Goal: Information Seeking & Learning: Learn about a topic

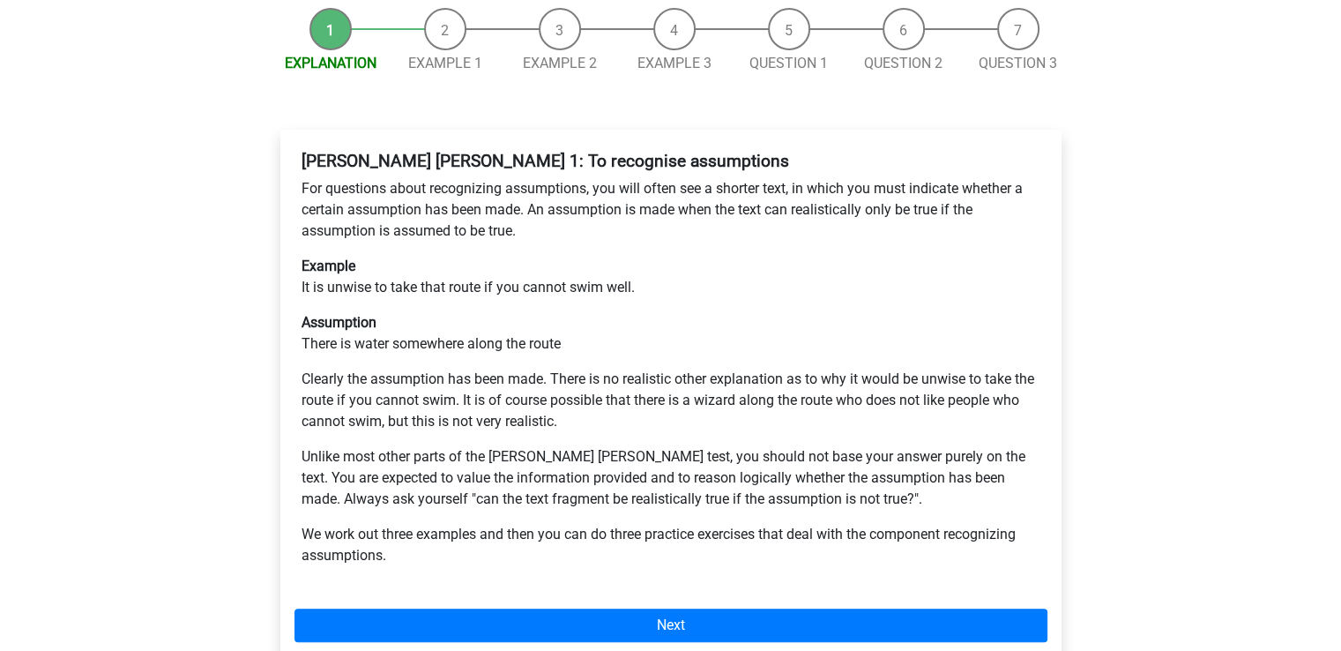
scroll to position [264, 0]
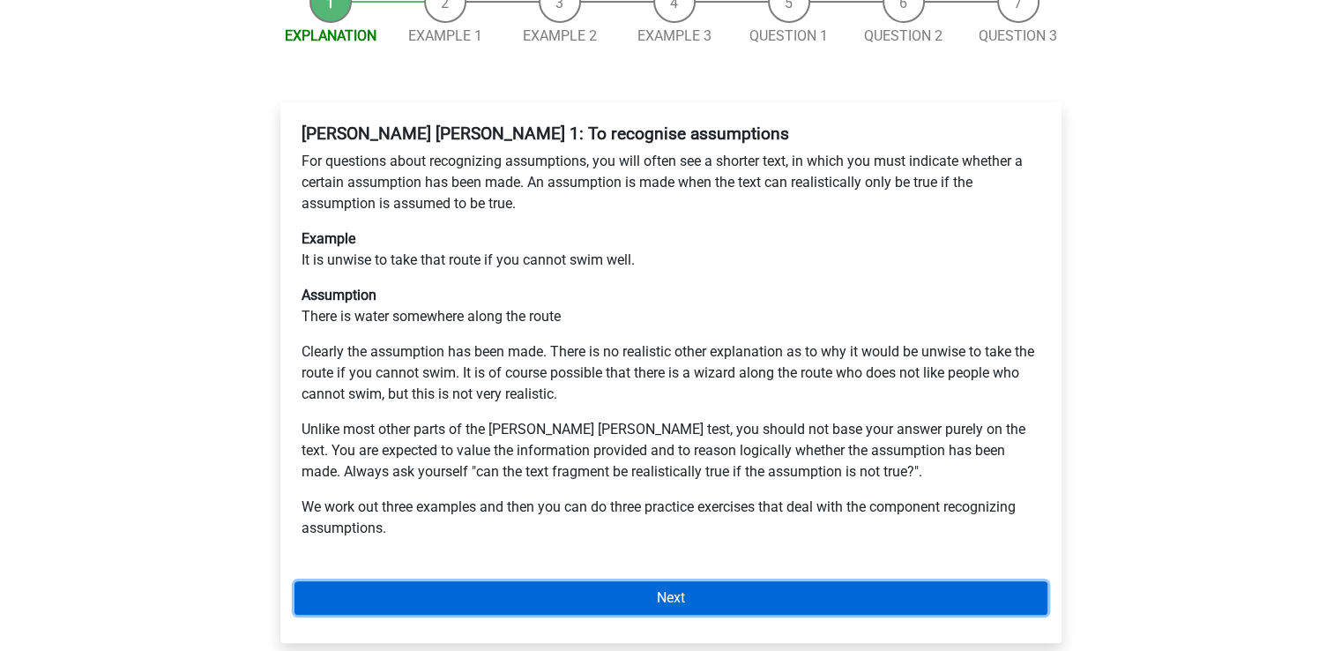
click at [699, 581] on link "Next" at bounding box center [670, 598] width 753 height 34
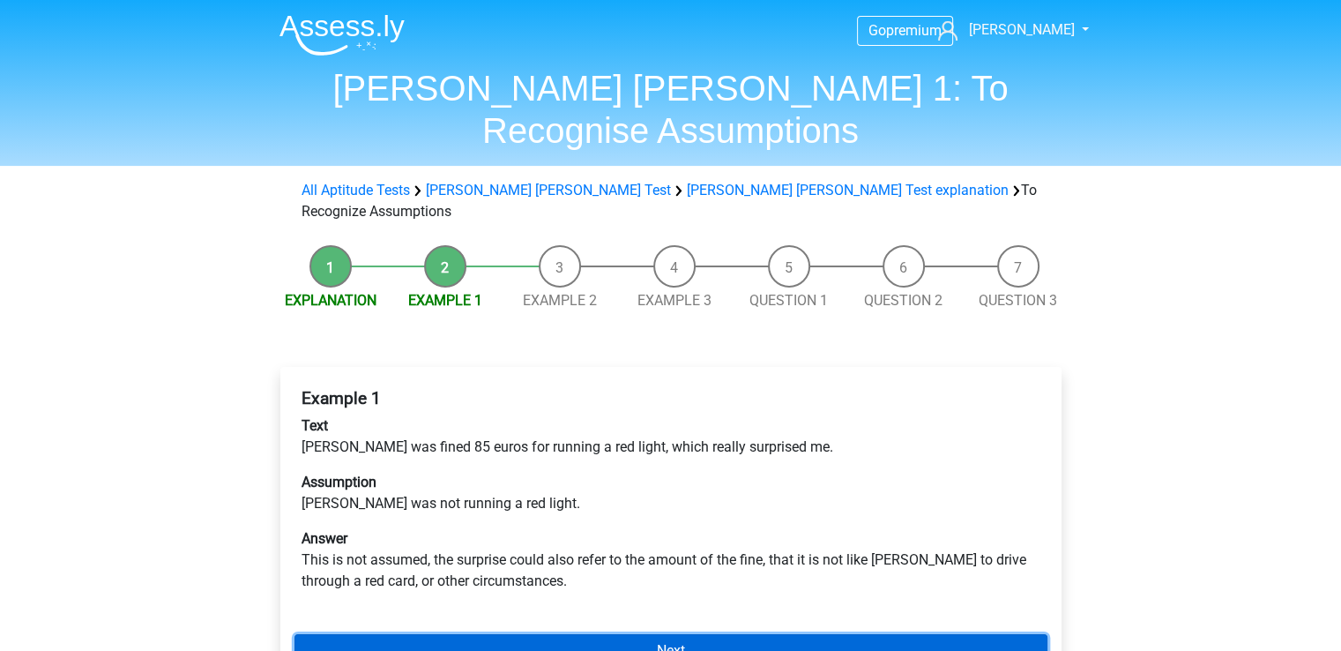
click at [600, 634] on link "Next" at bounding box center [670, 651] width 753 height 34
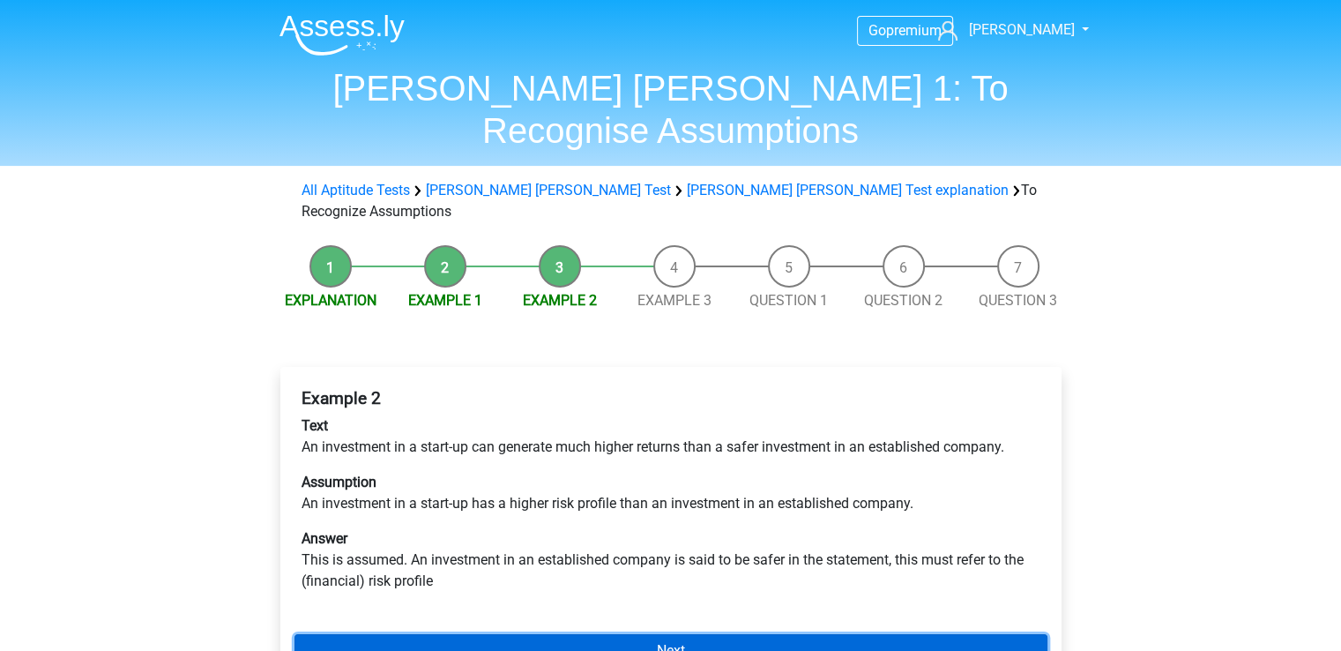
click at [617, 634] on link "Next" at bounding box center [670, 651] width 753 height 34
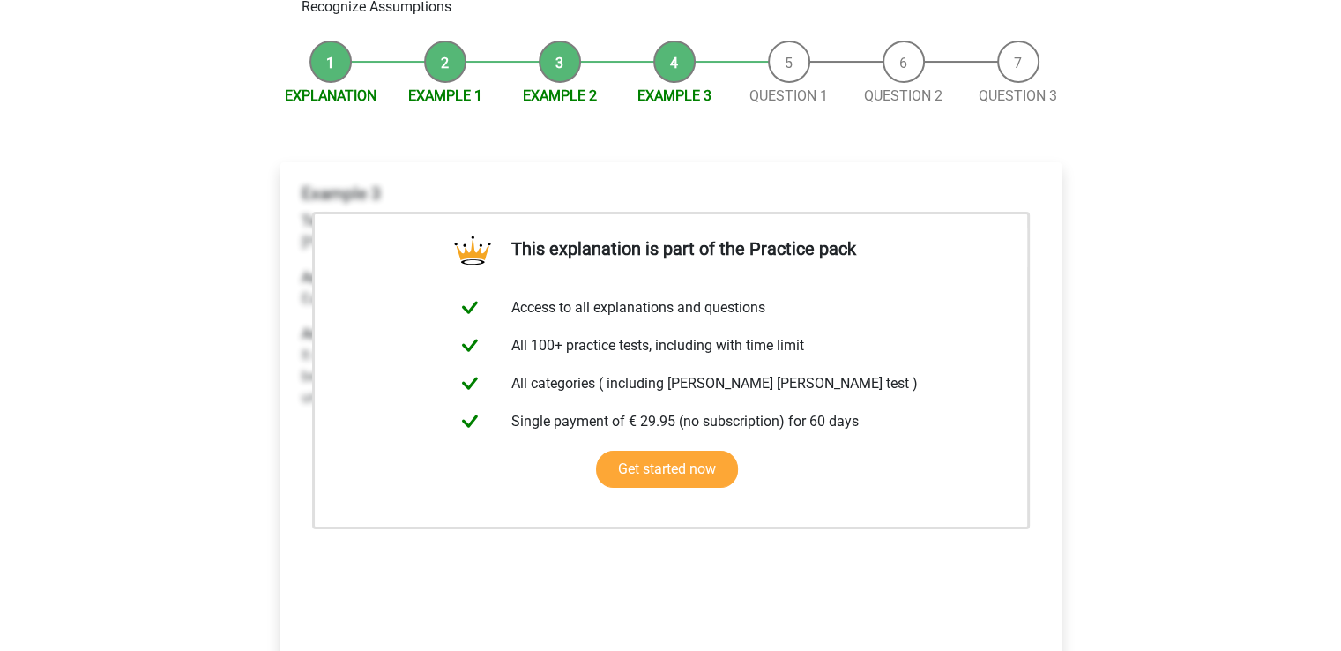
scroll to position [176, 0]
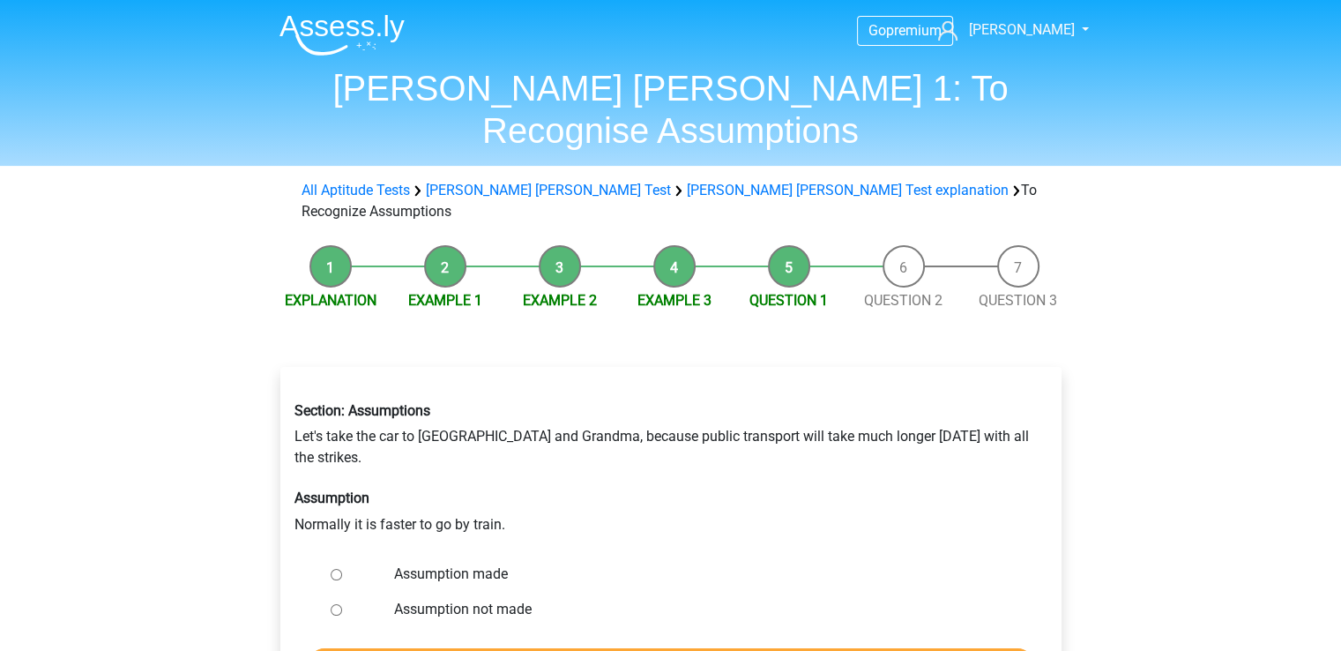
click at [333, 604] on input "Assumption not made" at bounding box center [336, 609] width 11 height 11
radio input "true"
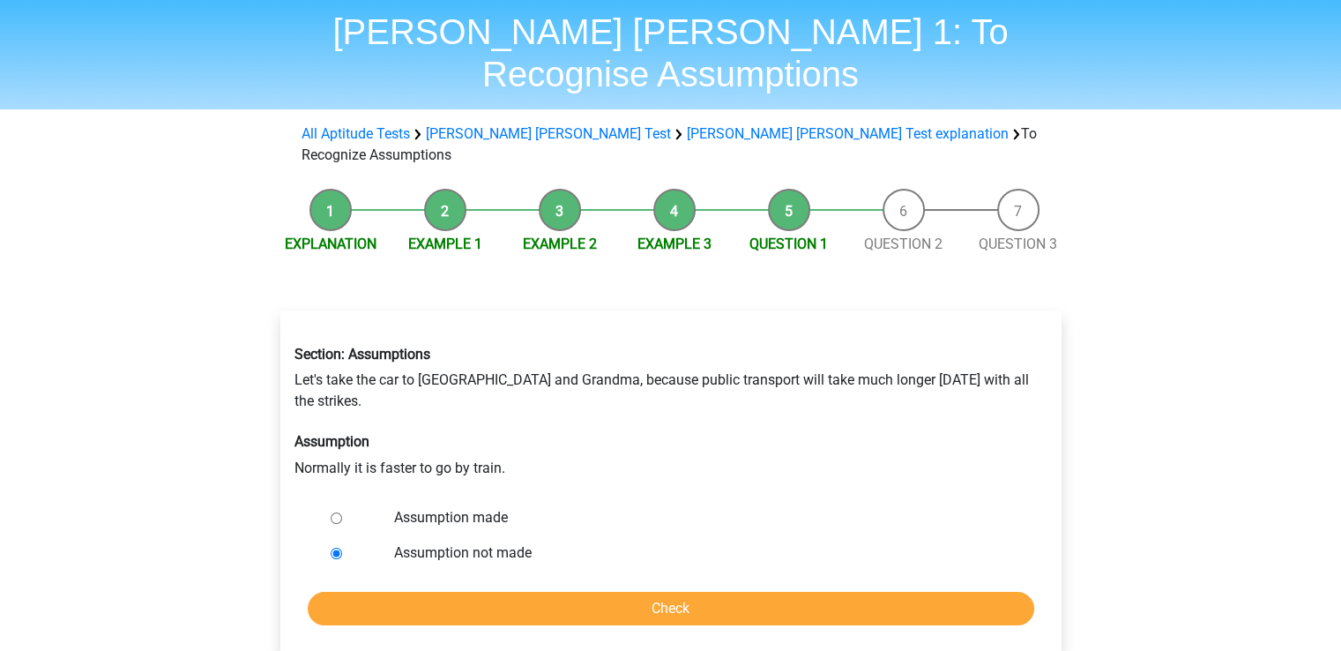
scroll to position [88, 0]
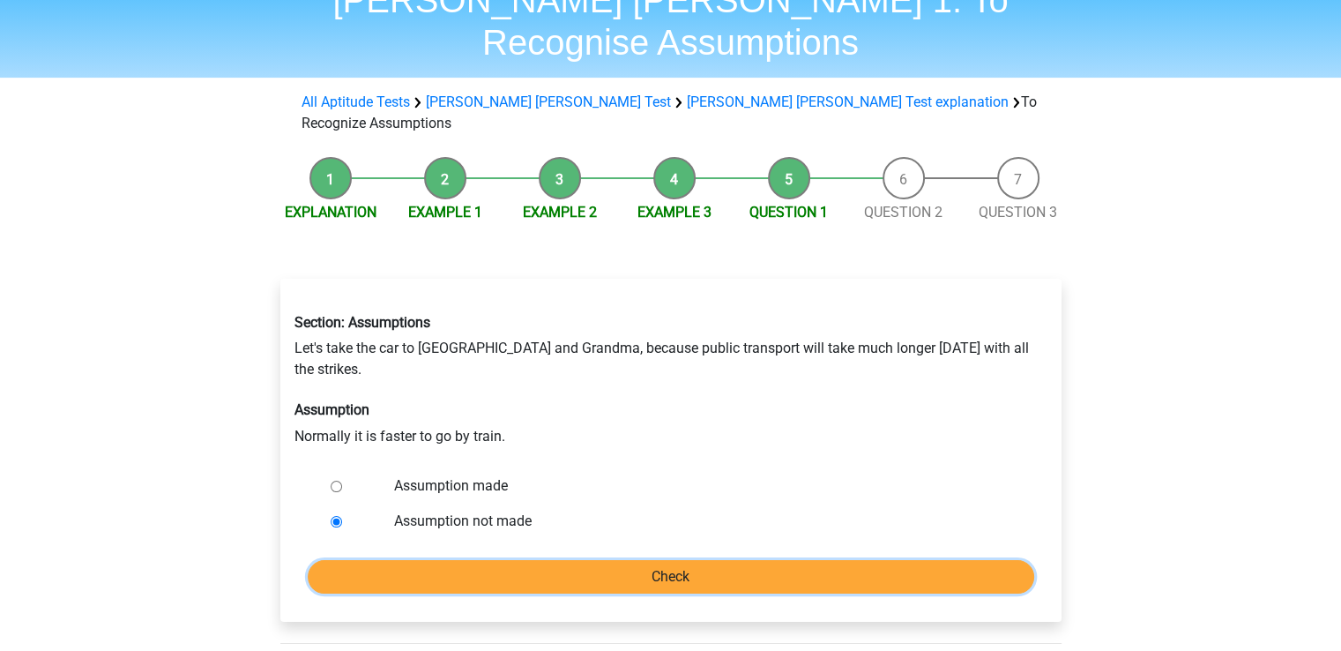
click at [631, 560] on input "Check" at bounding box center [671, 577] width 726 height 34
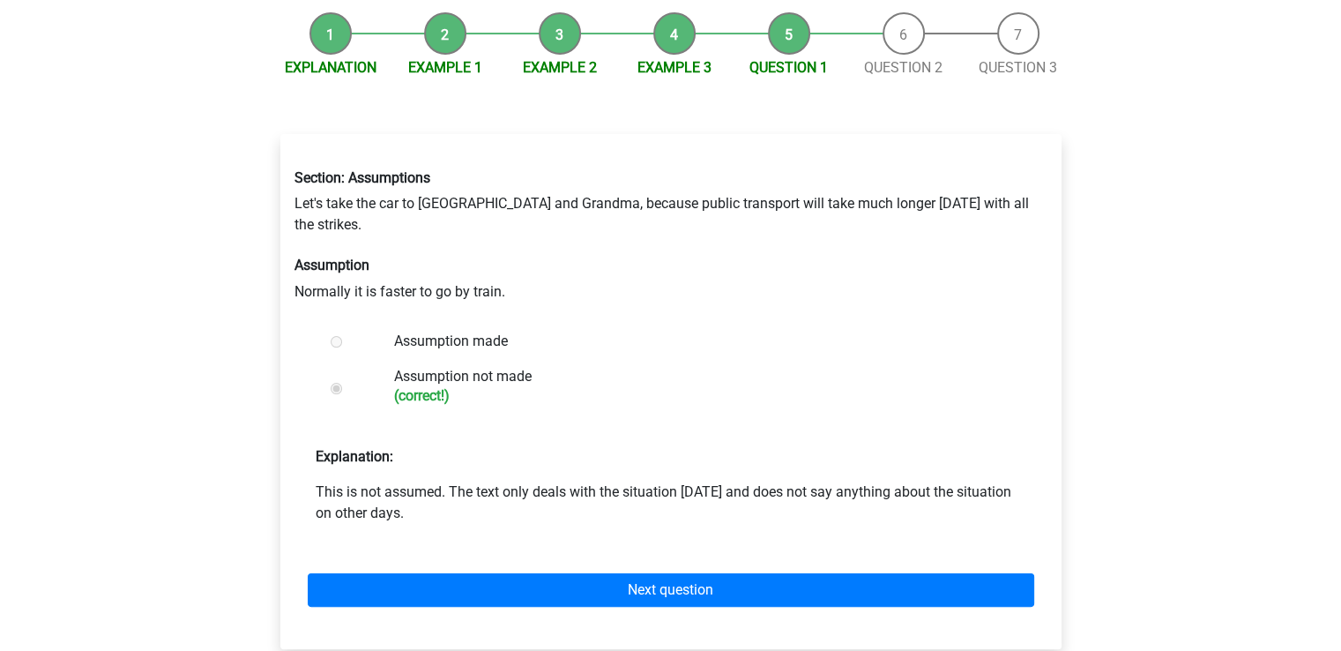
scroll to position [264, 0]
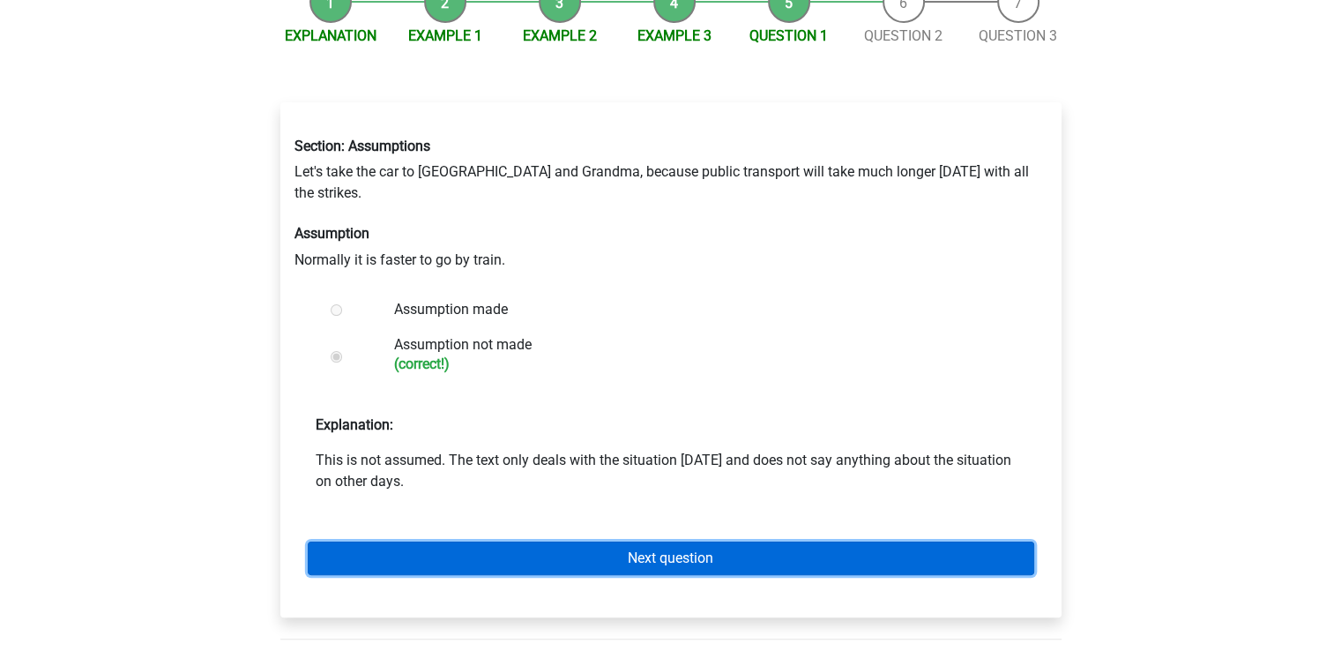
click at [707, 541] on link "Next question" at bounding box center [671, 558] width 726 height 34
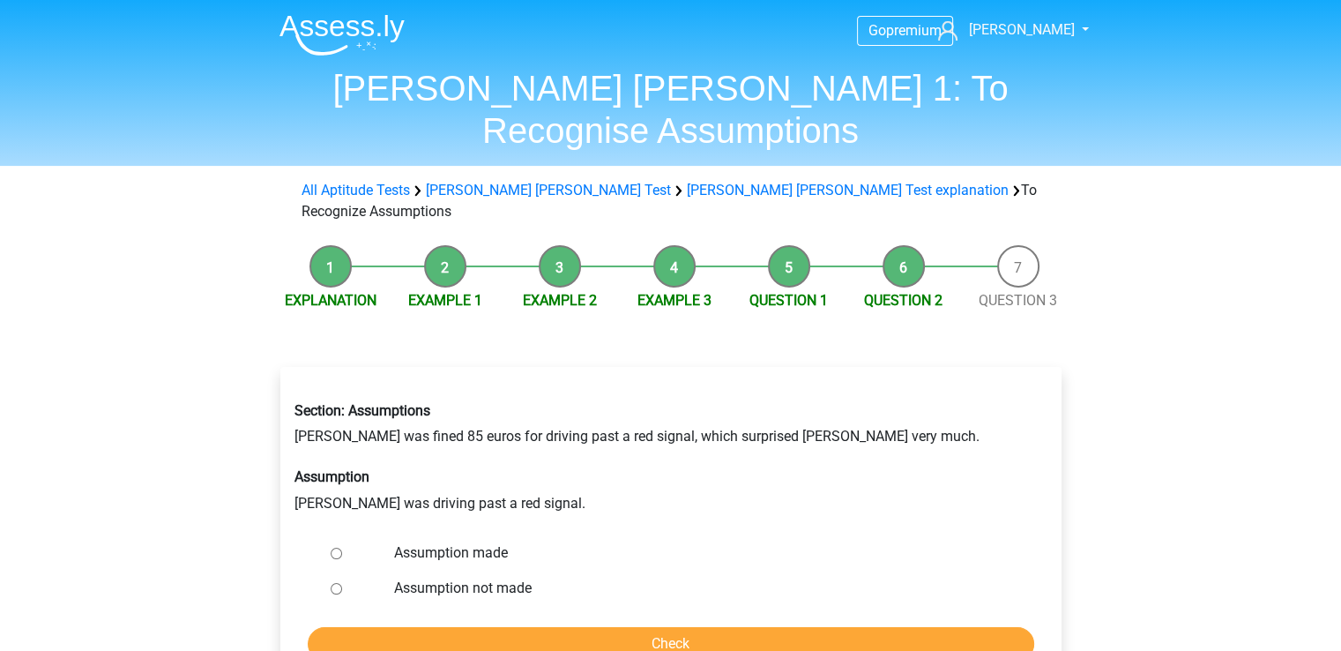
click at [332, 583] on input "Assumption not made" at bounding box center [336, 588] width 11 height 11
radio input "true"
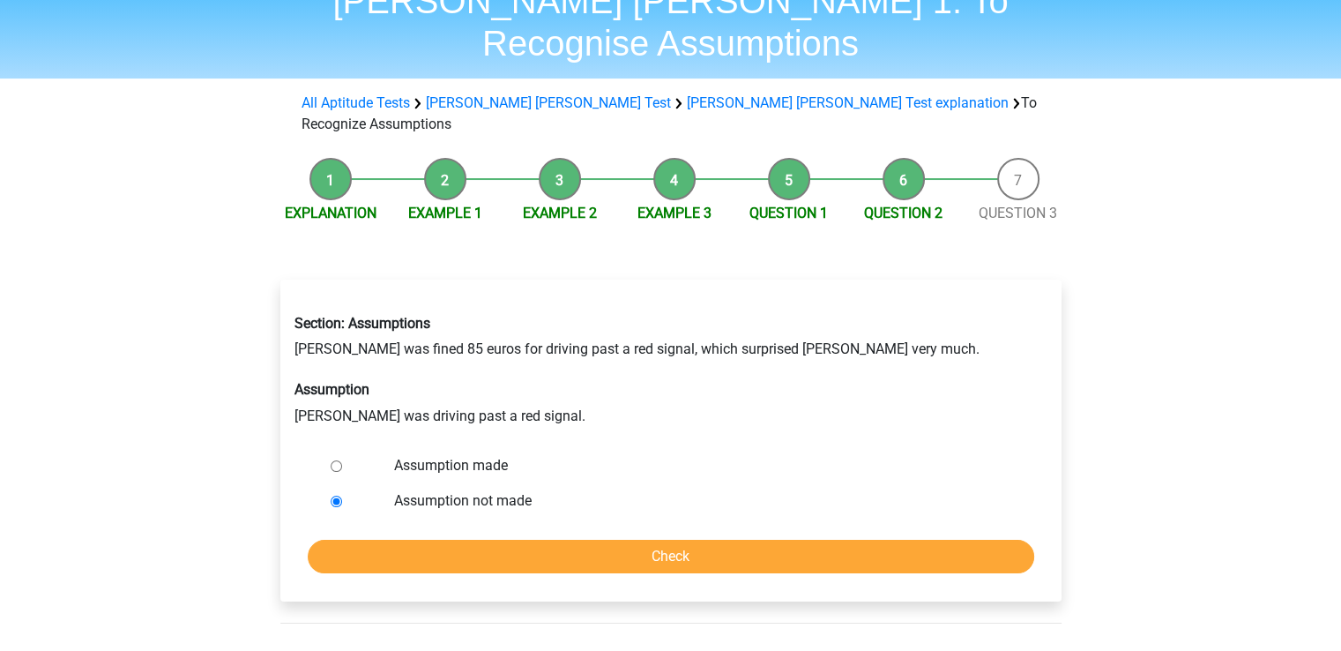
scroll to position [88, 0]
click at [601, 539] on input "Check" at bounding box center [671, 556] width 726 height 34
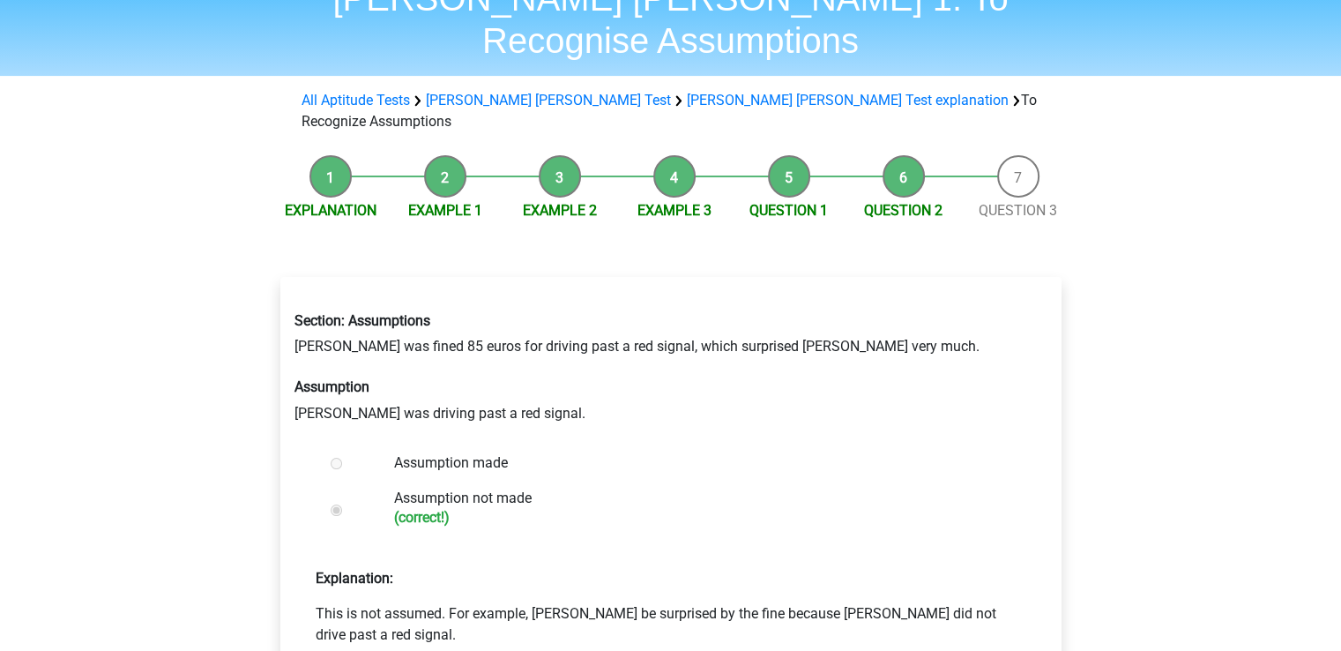
scroll to position [176, 0]
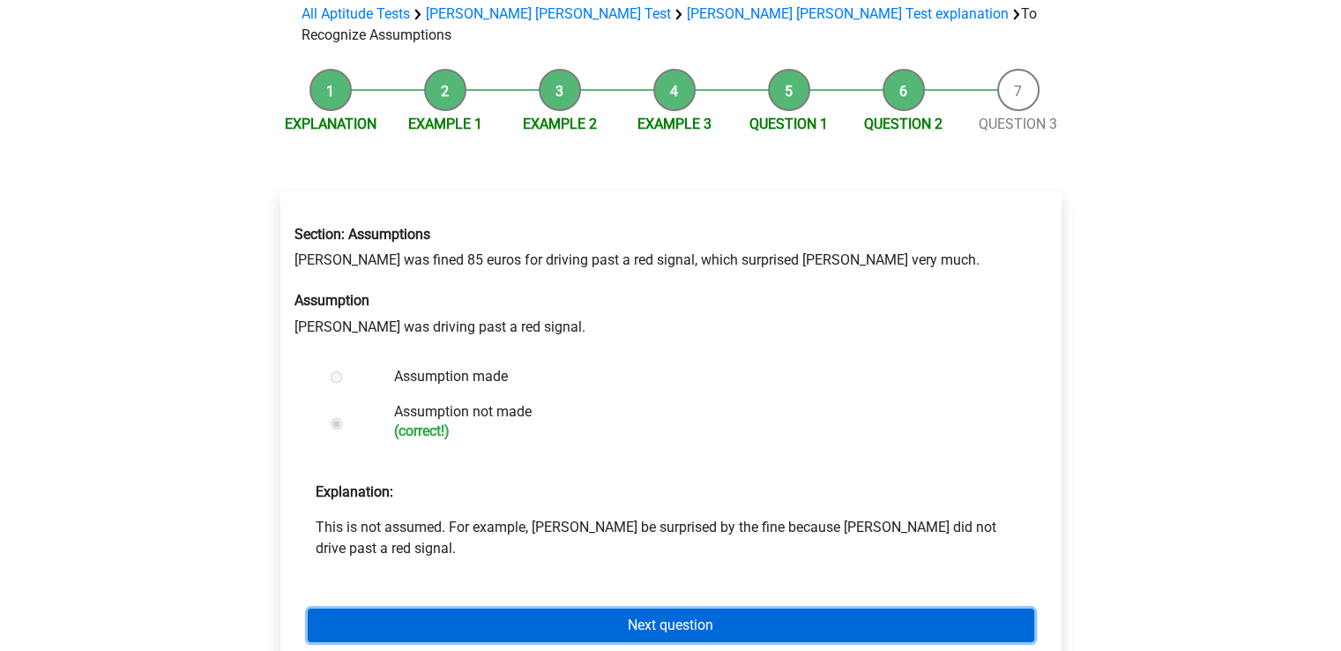
click at [726, 608] on link "Next question" at bounding box center [671, 625] width 726 height 34
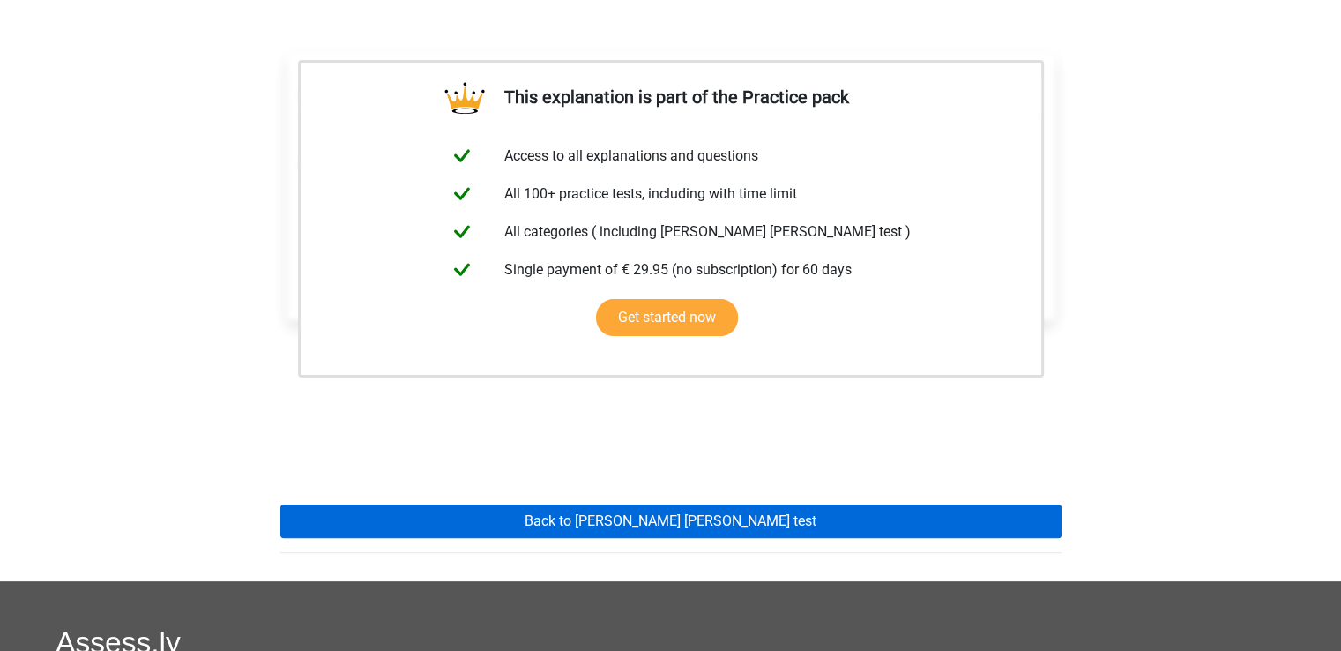
scroll to position [353, 0]
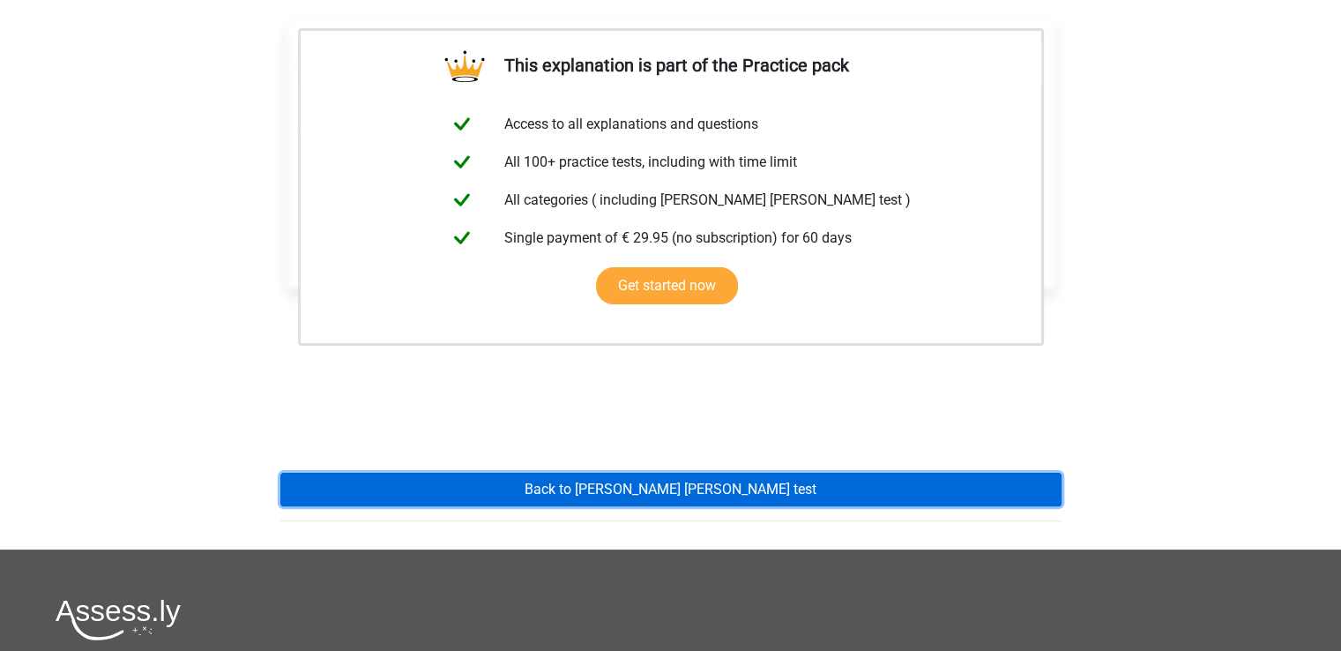
click at [672, 473] on link "Back to [PERSON_NAME] [PERSON_NAME] test" at bounding box center [670, 490] width 781 height 34
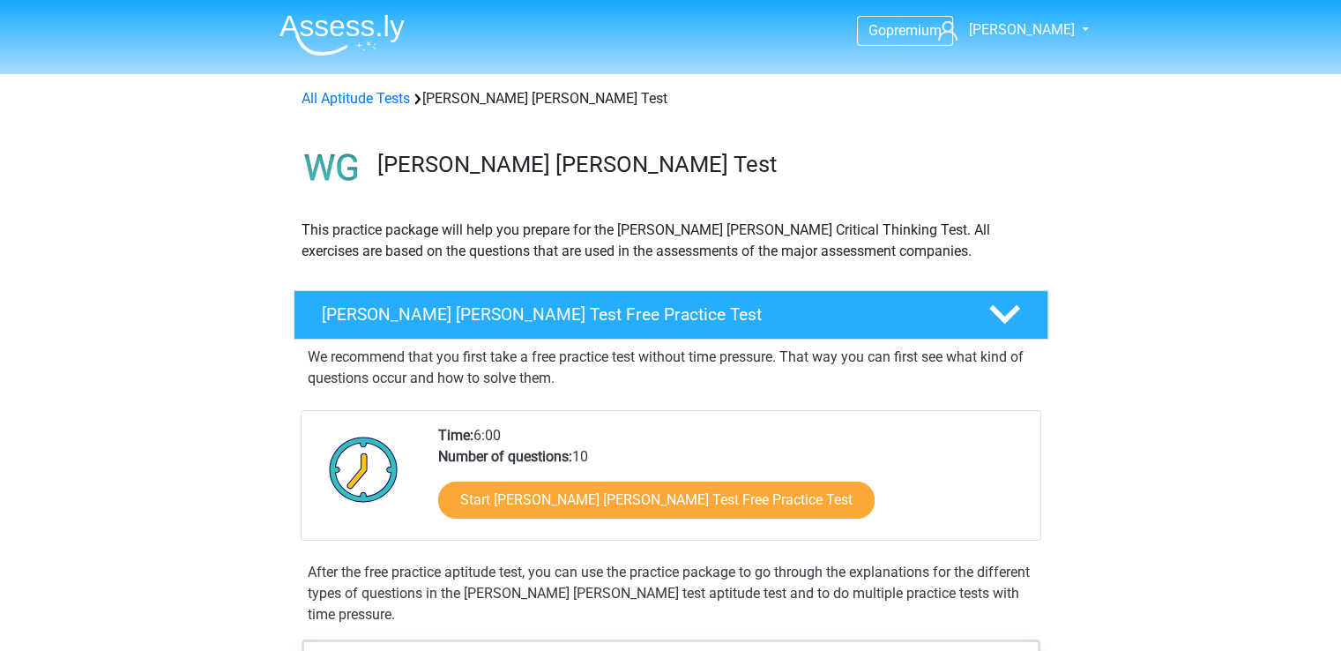
scroll to position [88, 0]
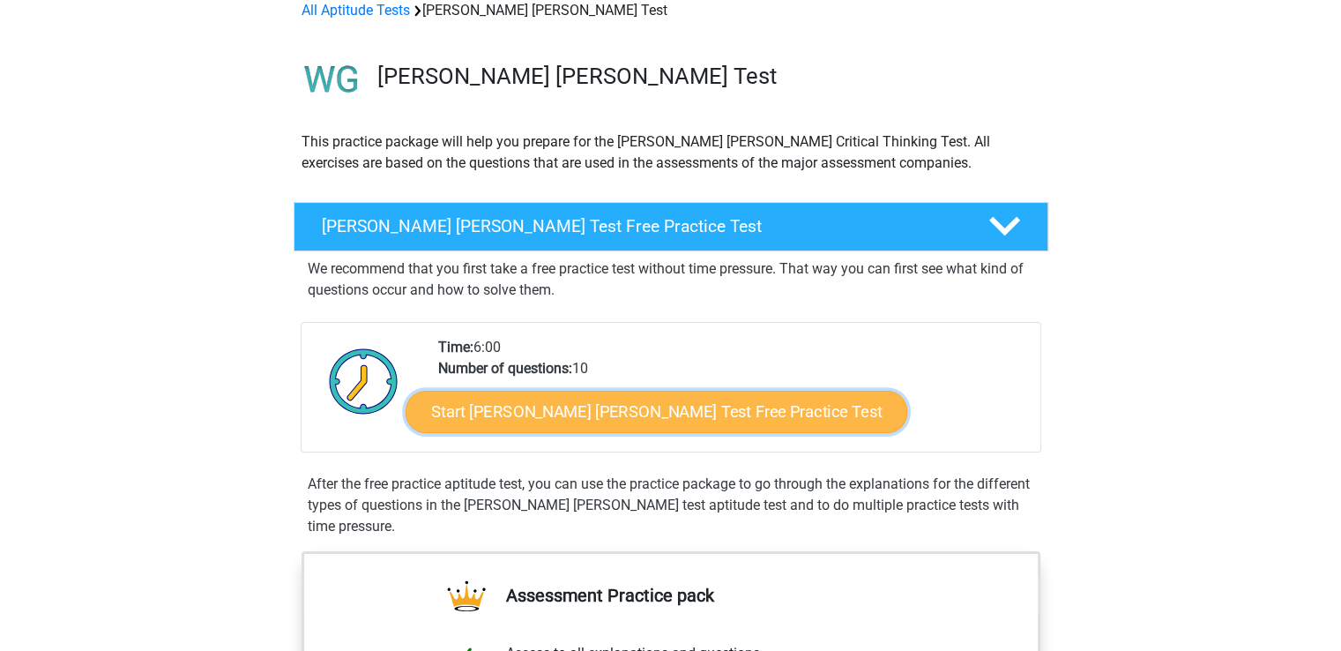
click at [578, 420] on link "Start Watson Glaser Test Free Practice Test" at bounding box center [657, 412] width 502 height 42
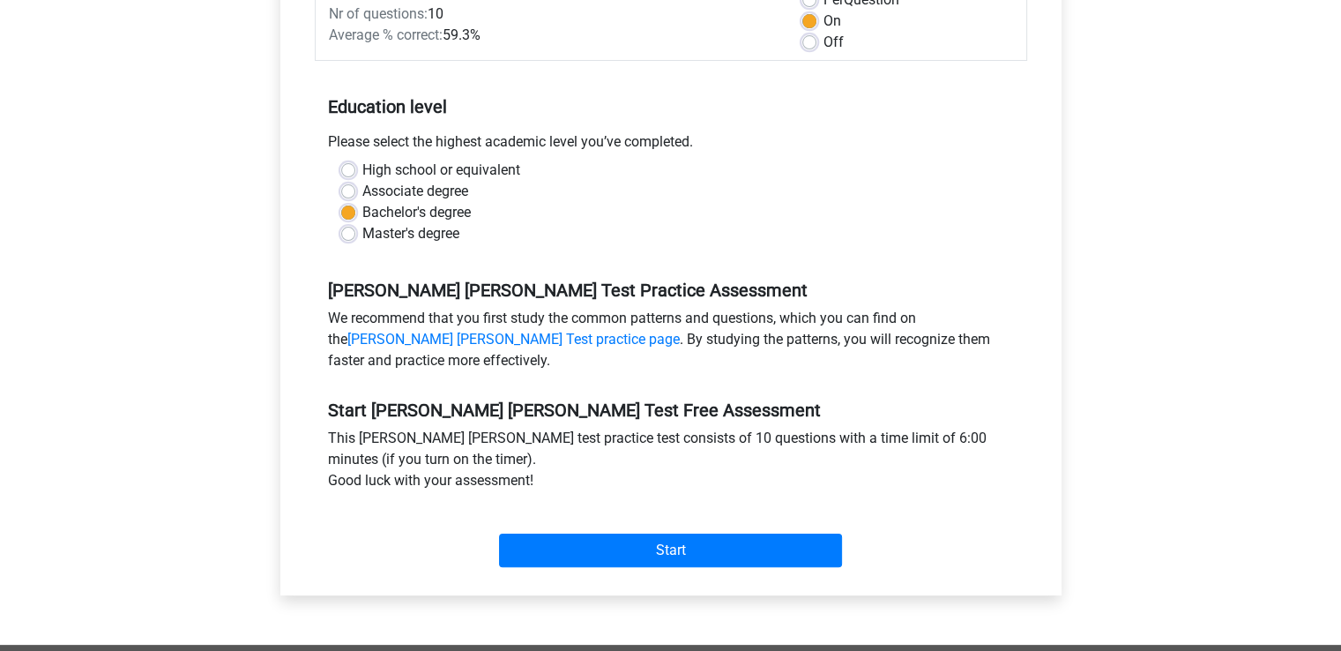
scroll to position [353, 0]
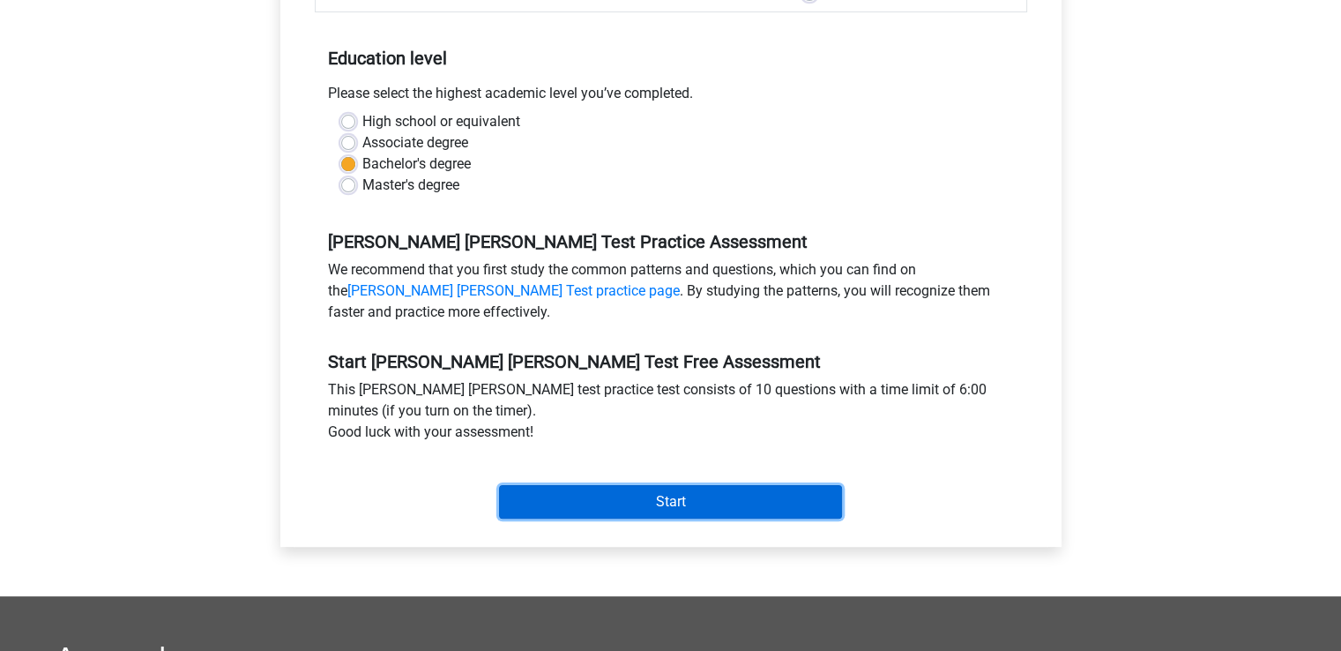
click at [688, 485] on input "Start" at bounding box center [670, 502] width 343 height 34
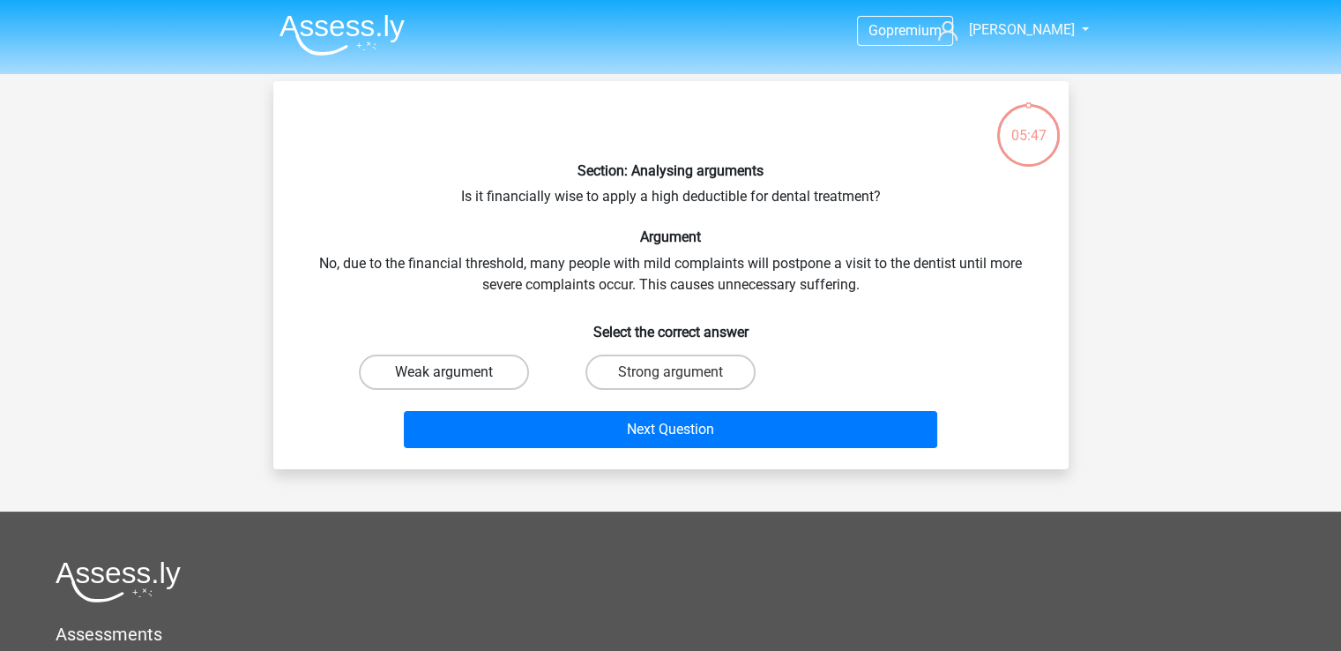
click at [402, 373] on label "Weak argument" at bounding box center [444, 371] width 170 height 35
click at [443, 373] on input "Weak argument" at bounding box center [448, 377] width 11 height 11
radio input "true"
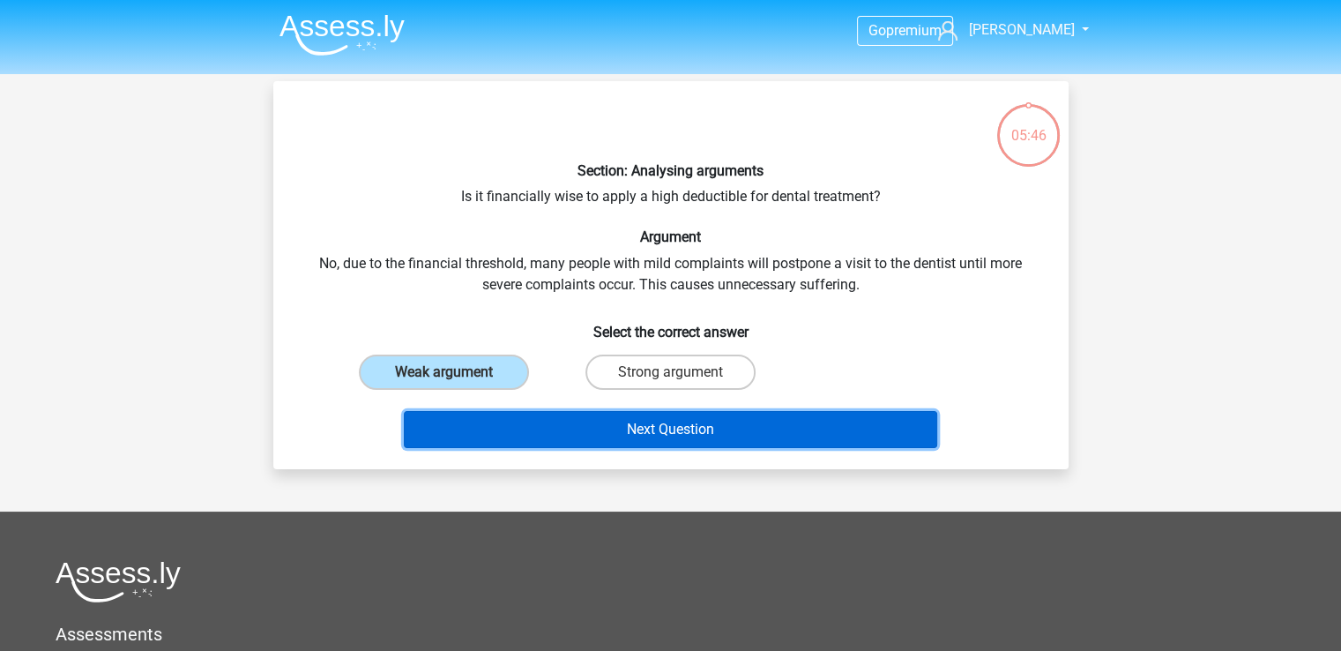
click at [652, 430] on button "Next Question" at bounding box center [670, 429] width 533 height 37
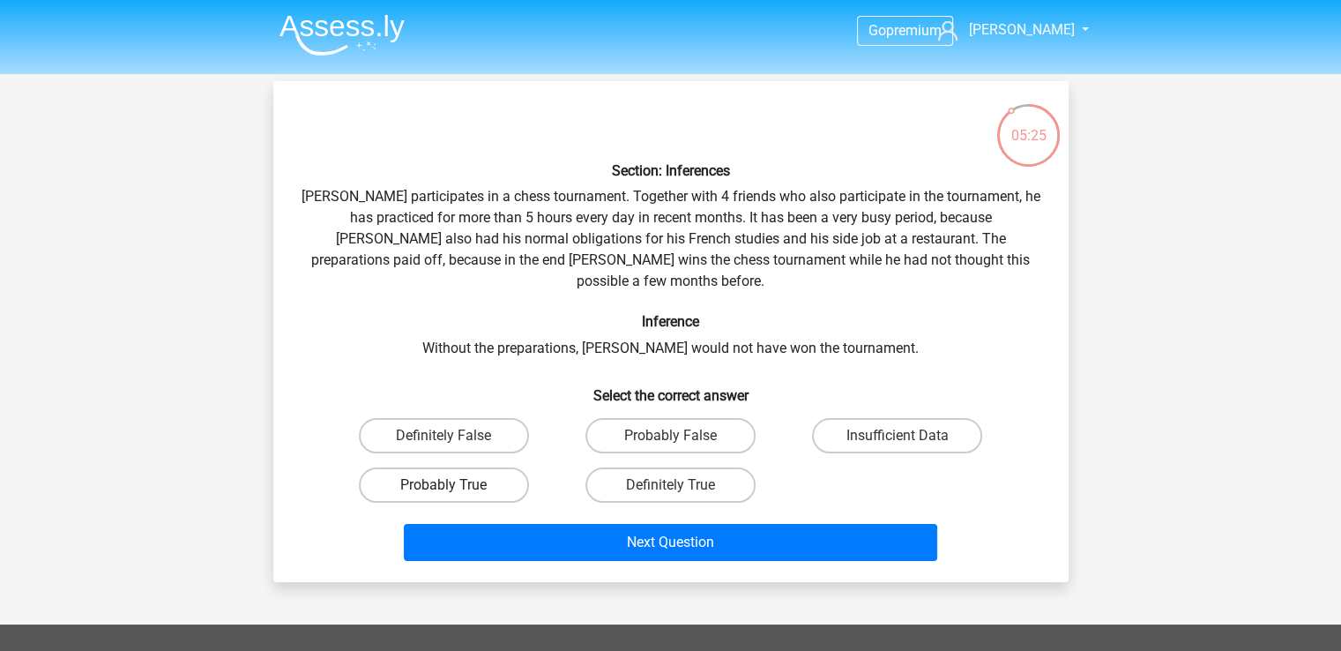
click at [473, 467] on label "Probably True" at bounding box center [444, 484] width 170 height 35
click at [455, 485] on input "Probably True" at bounding box center [448, 490] width 11 height 11
radio input "true"
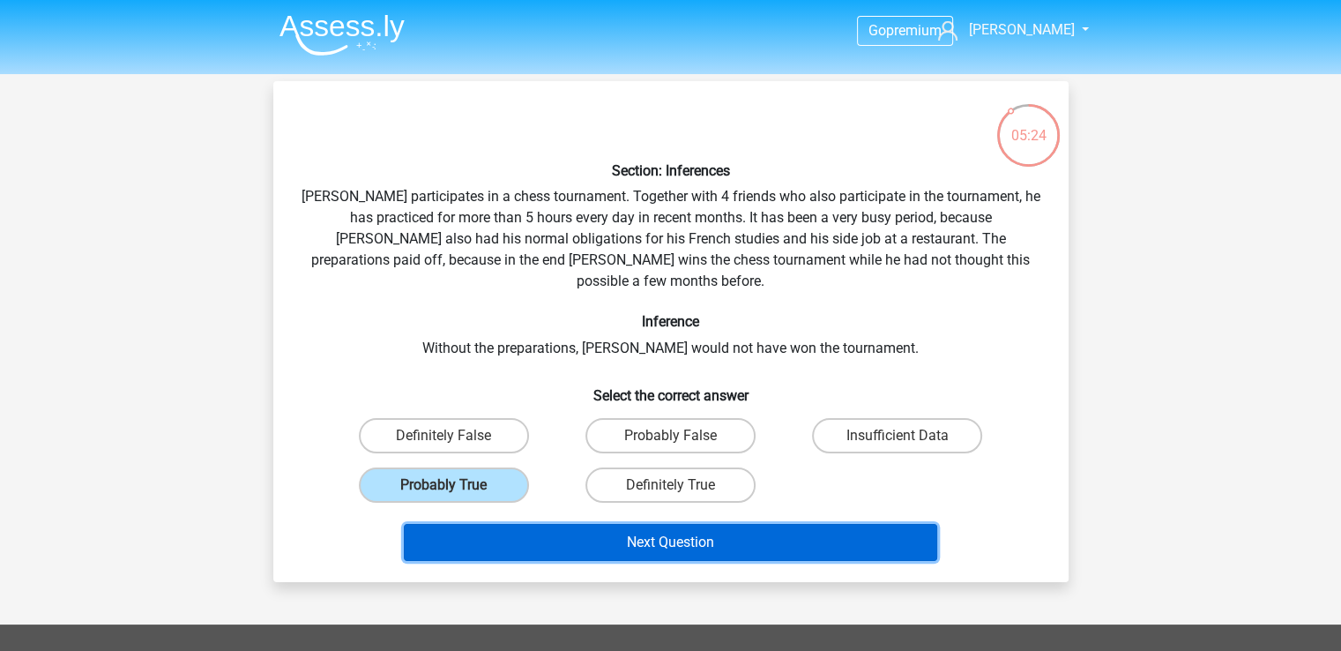
click at [601, 524] on button "Next Question" at bounding box center [670, 542] width 533 height 37
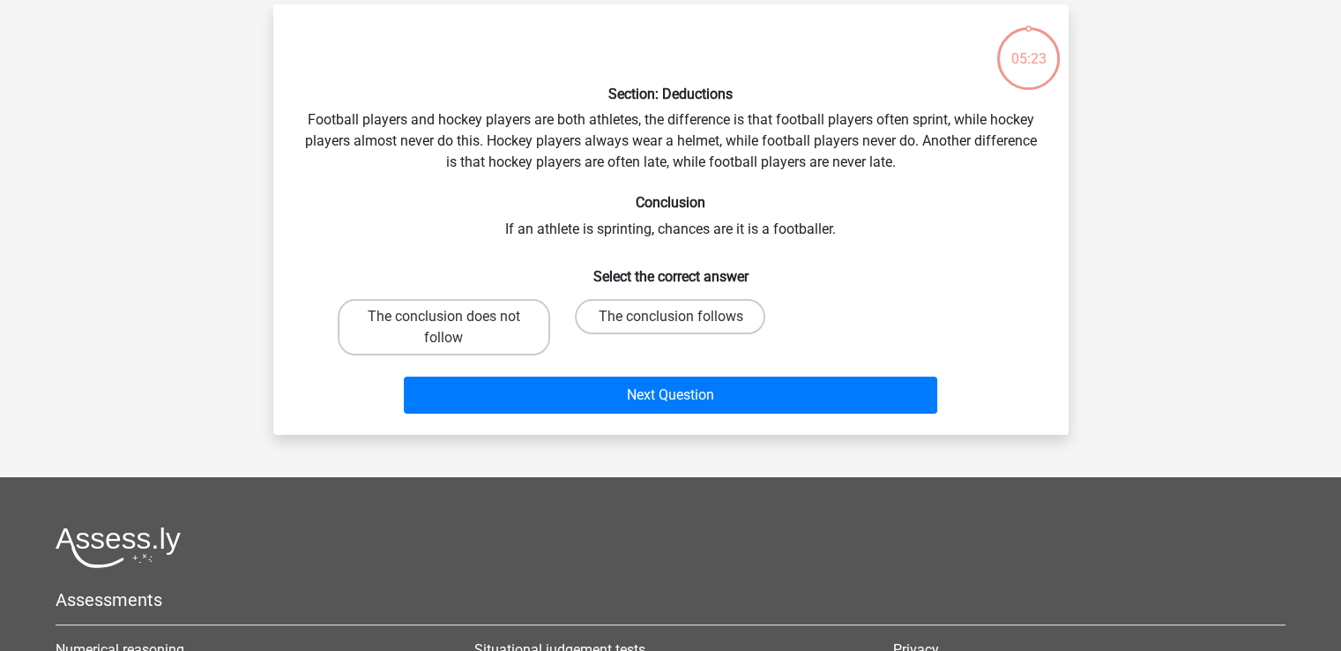
scroll to position [81, 0]
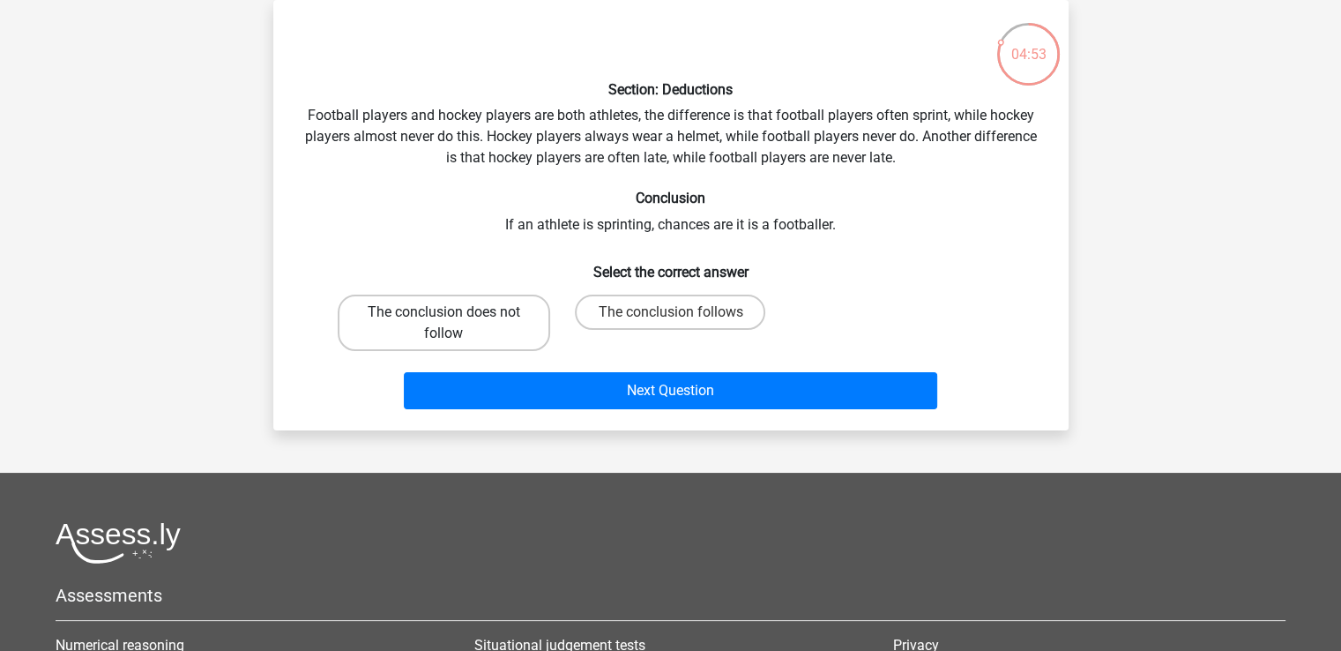
click at [504, 328] on label "The conclusion does not follow" at bounding box center [444, 322] width 212 height 56
click at [455, 324] on input "The conclusion does not follow" at bounding box center [448, 317] width 11 height 11
radio input "true"
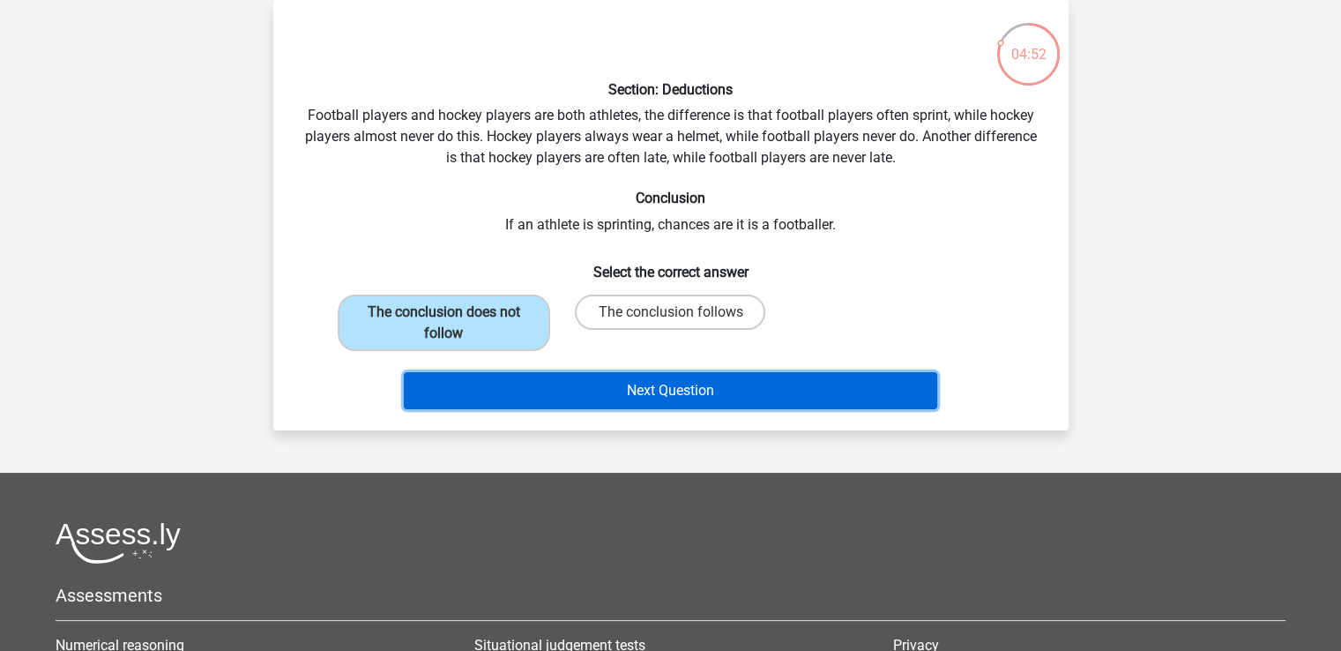
click at [592, 385] on button "Next Question" at bounding box center [670, 390] width 533 height 37
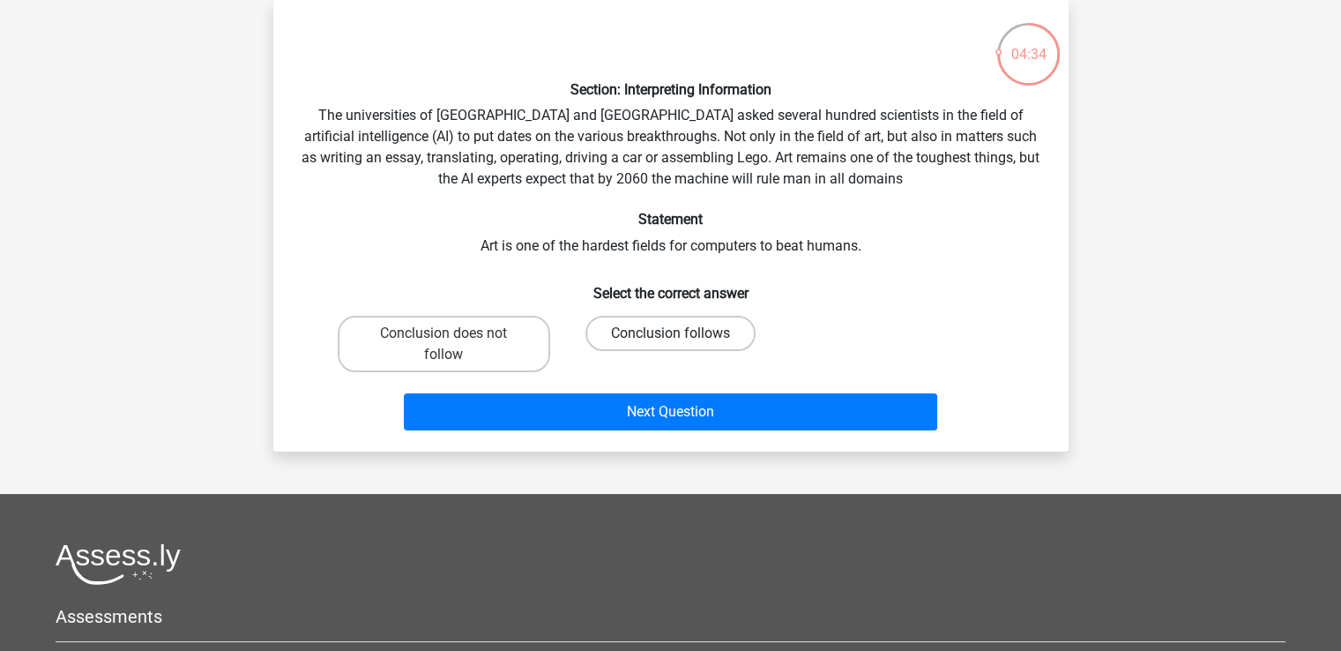
click at [659, 332] on label "Conclusion follows" at bounding box center [670, 333] width 170 height 35
click at [670, 333] on input "Conclusion follows" at bounding box center [675, 338] width 11 height 11
radio input "true"
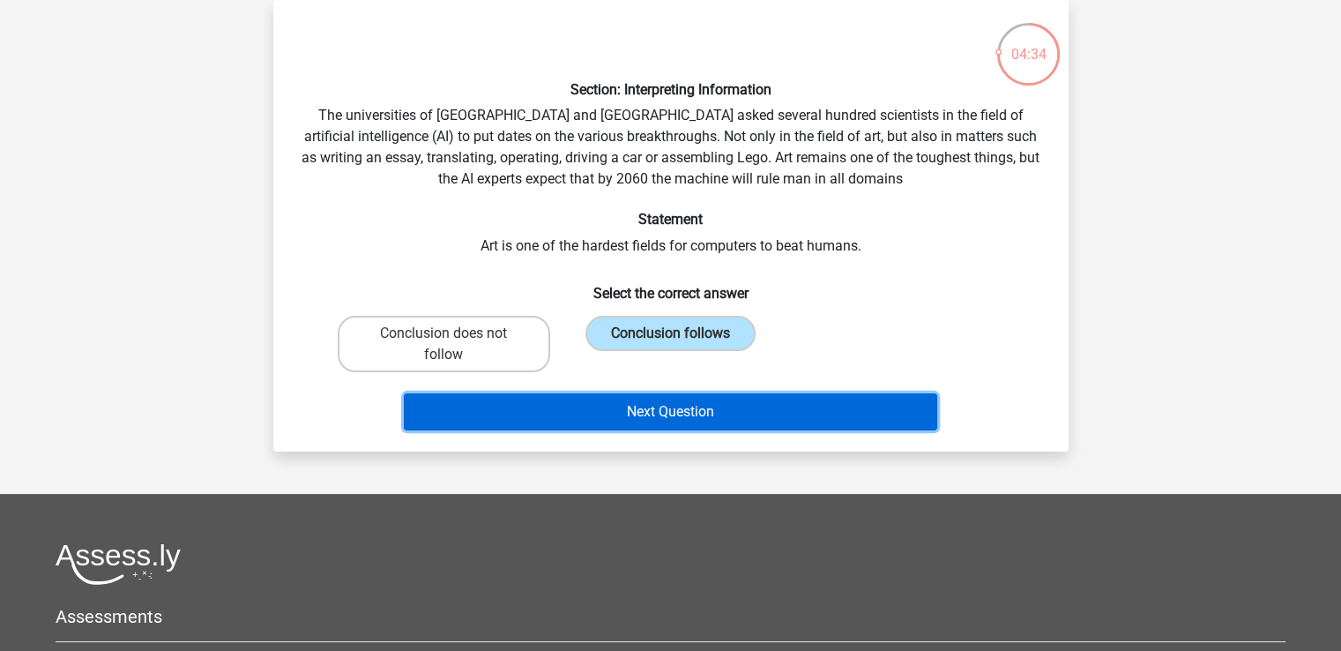
click at [691, 410] on button "Next Question" at bounding box center [670, 411] width 533 height 37
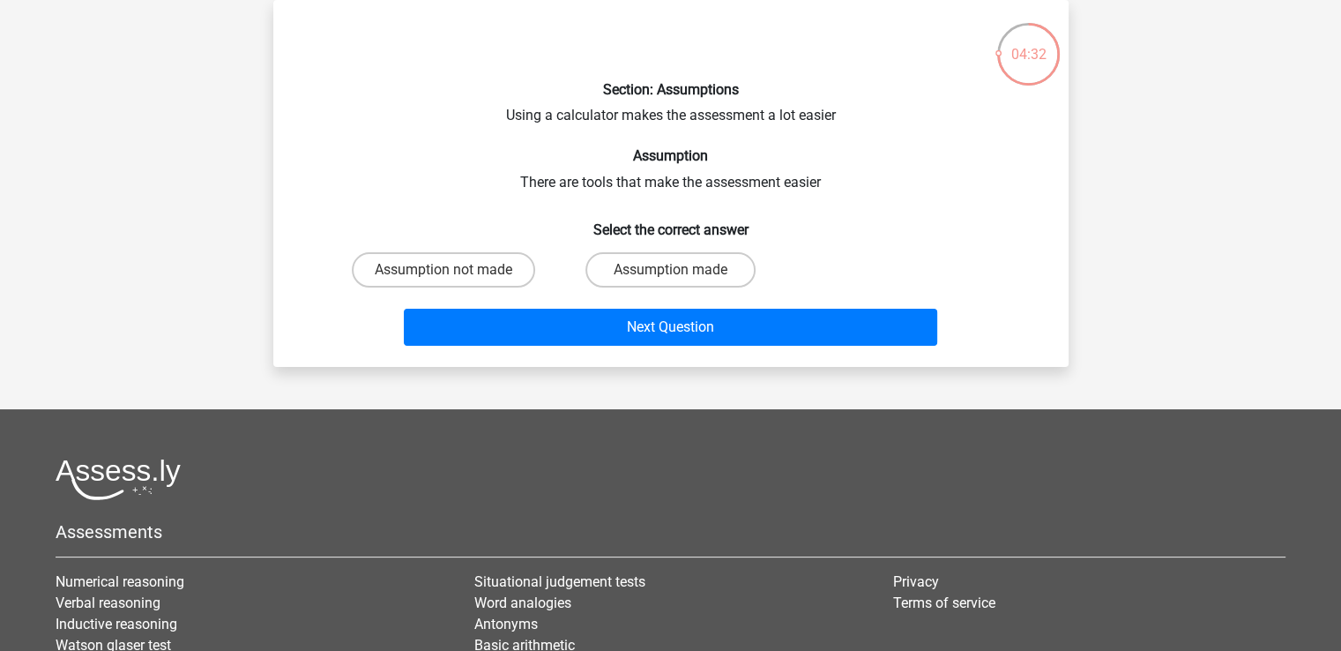
scroll to position [0, 0]
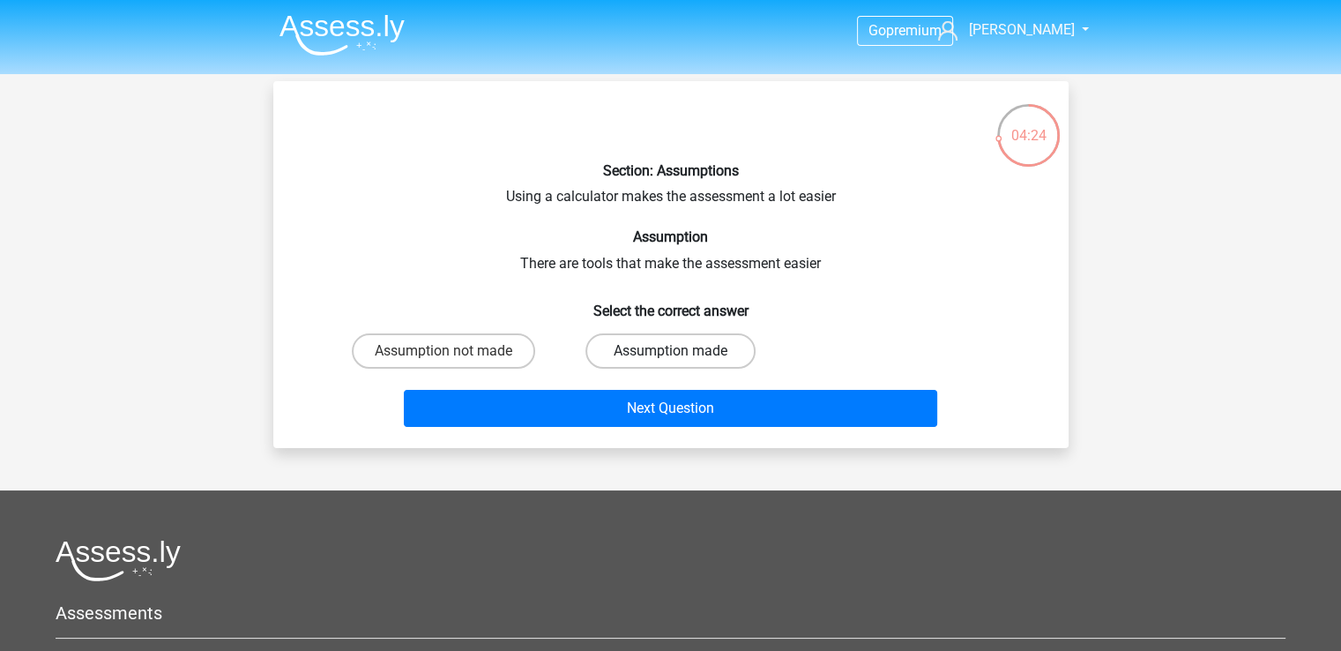
click at [693, 339] on label "Assumption made" at bounding box center [670, 350] width 170 height 35
click at [681, 351] on input "Assumption made" at bounding box center [675, 356] width 11 height 11
radio input "true"
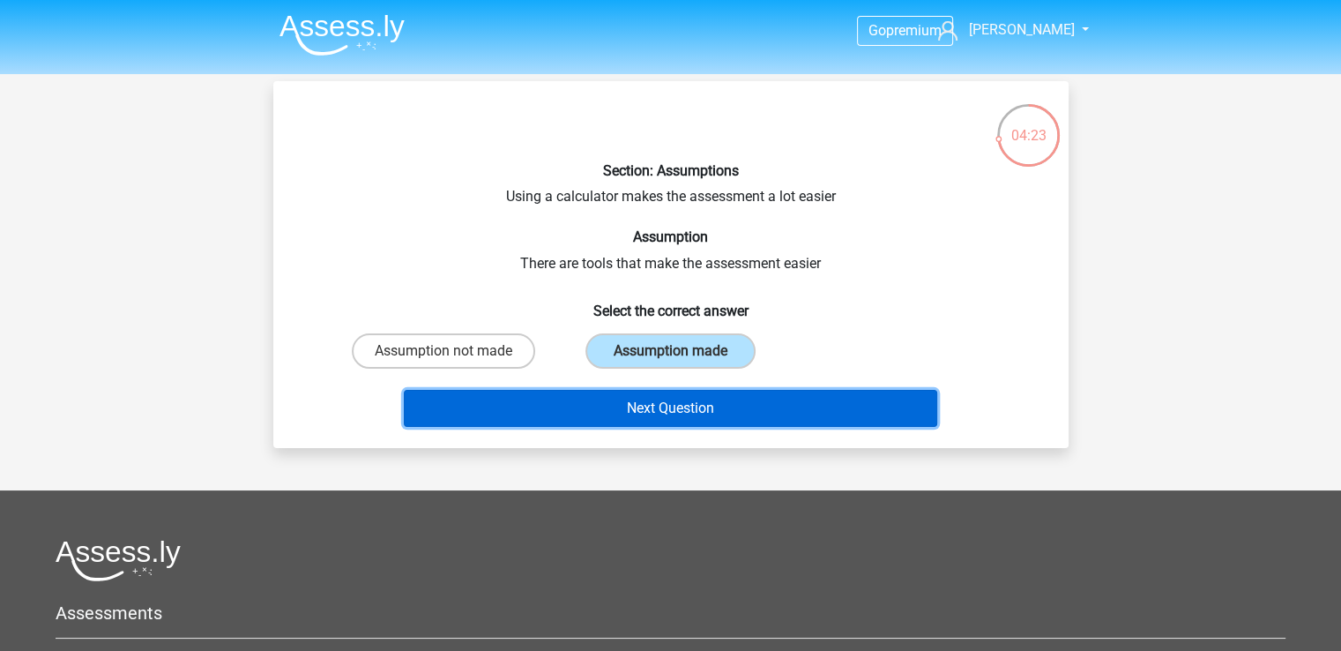
click at [738, 406] on button "Next Question" at bounding box center [670, 408] width 533 height 37
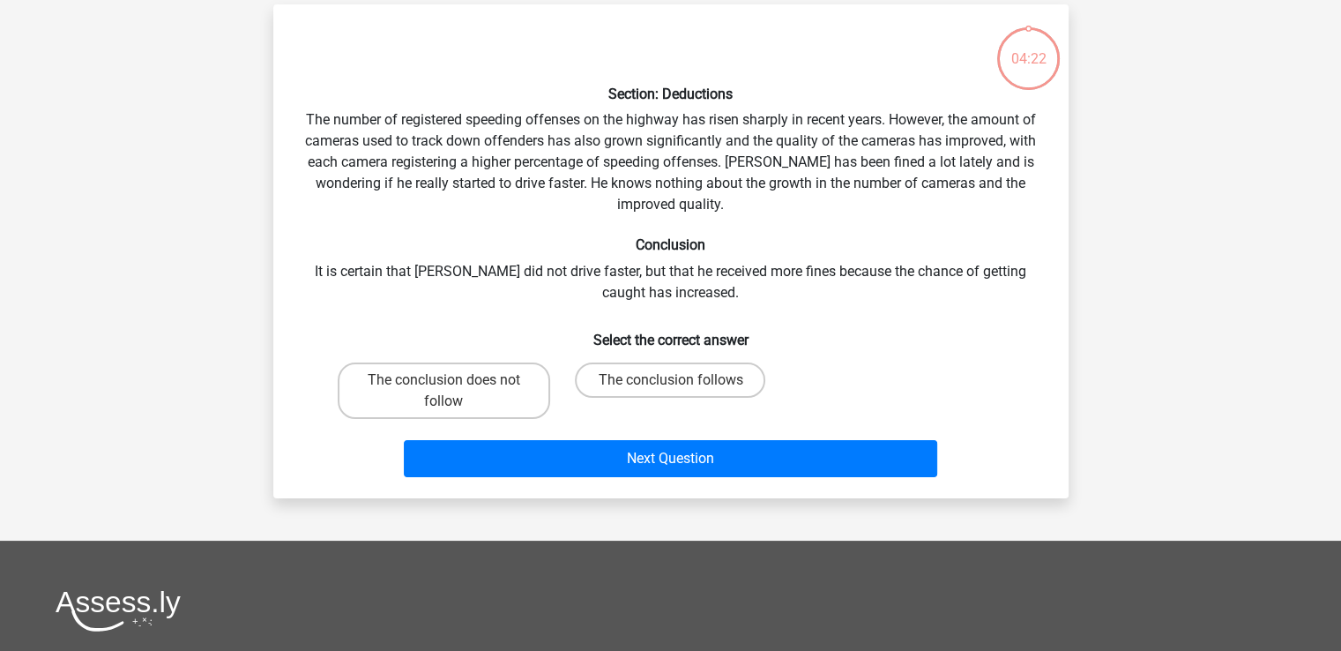
scroll to position [81, 0]
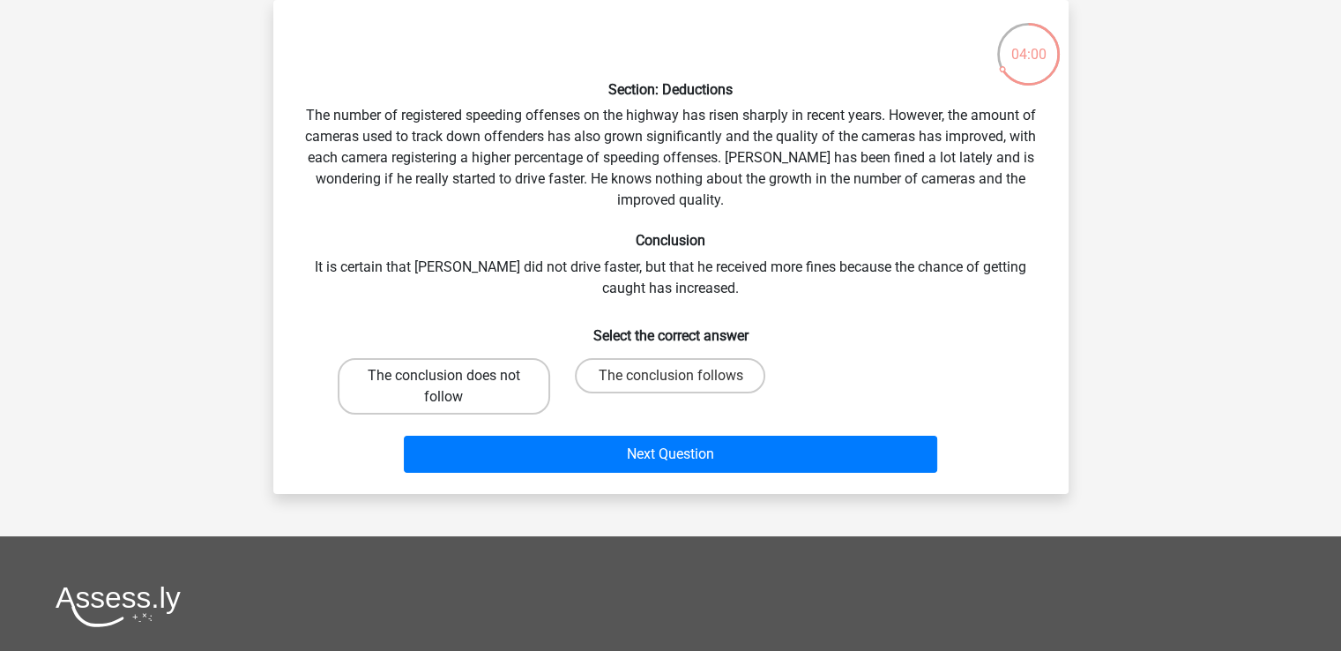
click at [494, 384] on label "The conclusion does not follow" at bounding box center [444, 386] width 212 height 56
click at [455, 384] on input "The conclusion does not follow" at bounding box center [448, 381] width 11 height 11
radio input "true"
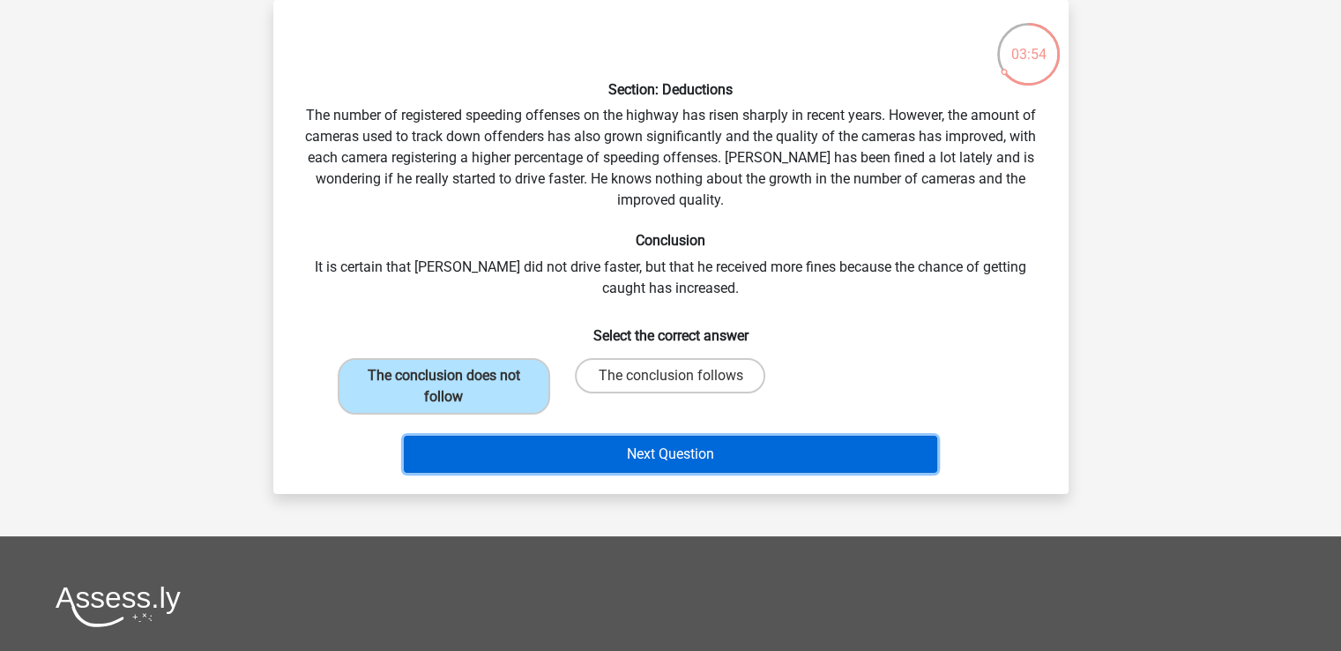
click at [818, 470] on button "Next Question" at bounding box center [670, 454] width 533 height 37
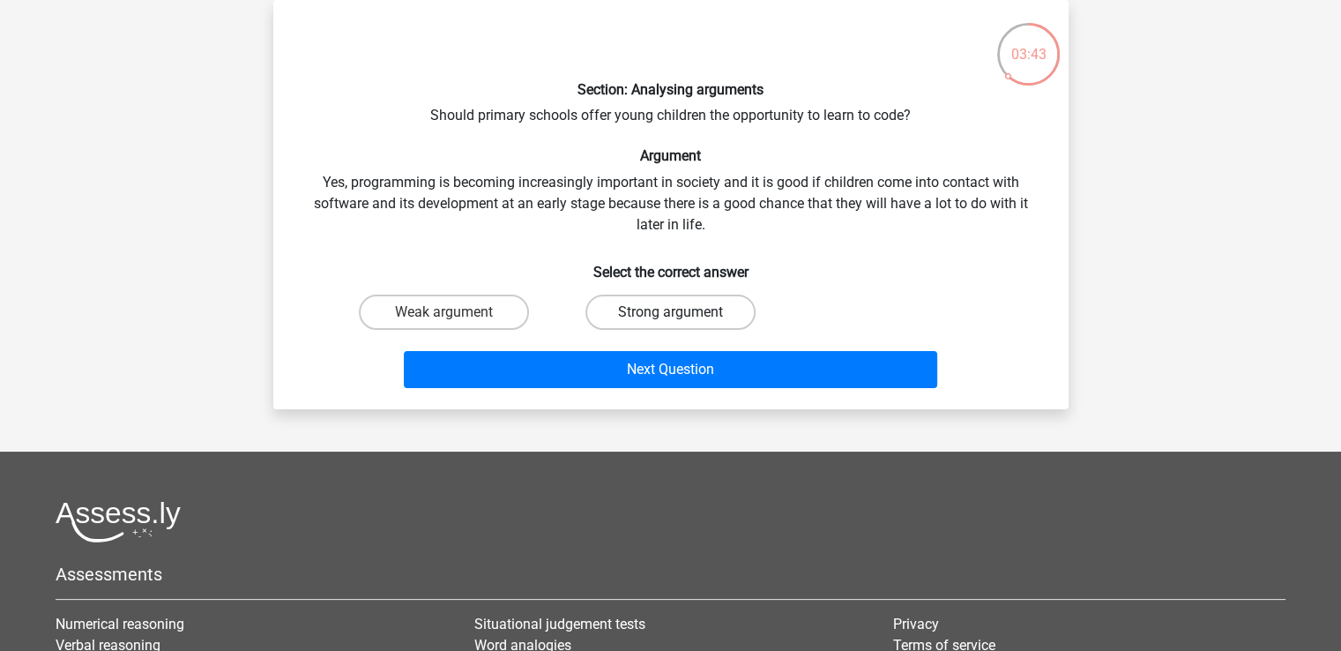
click at [617, 310] on label "Strong argument" at bounding box center [670, 311] width 170 height 35
click at [670, 312] on input "Strong argument" at bounding box center [675, 317] width 11 height 11
radio input "true"
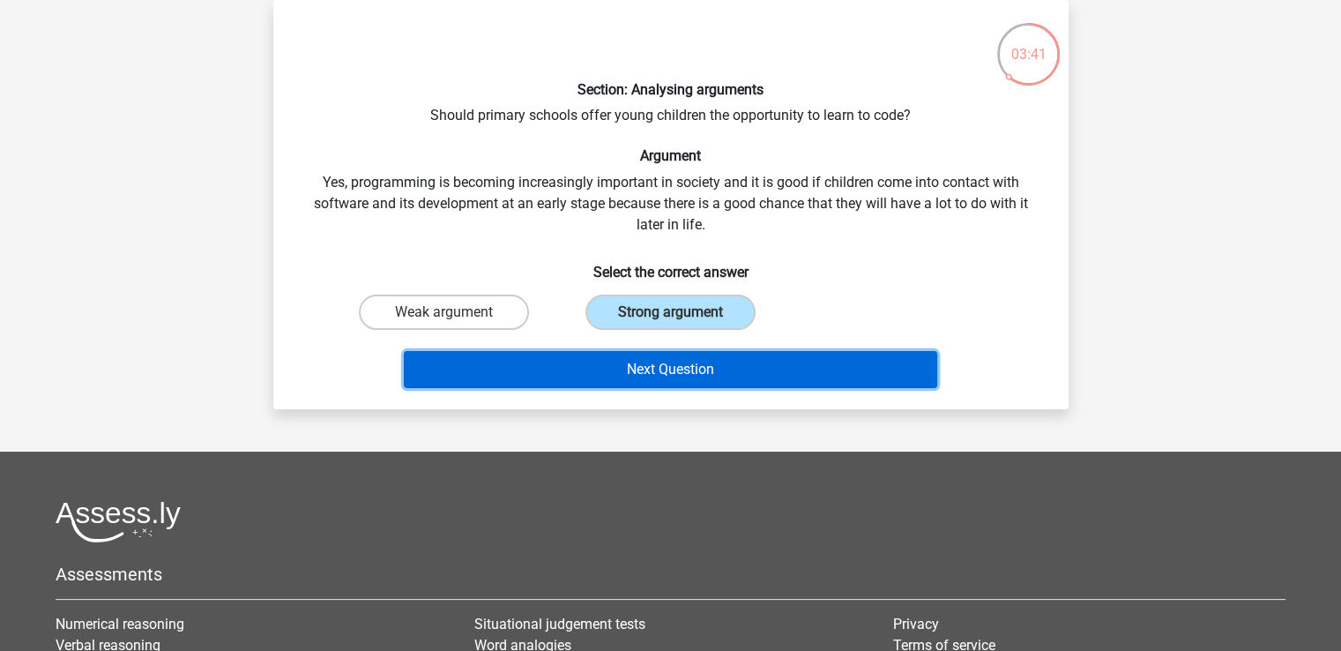
click at [673, 382] on button "Next Question" at bounding box center [670, 369] width 533 height 37
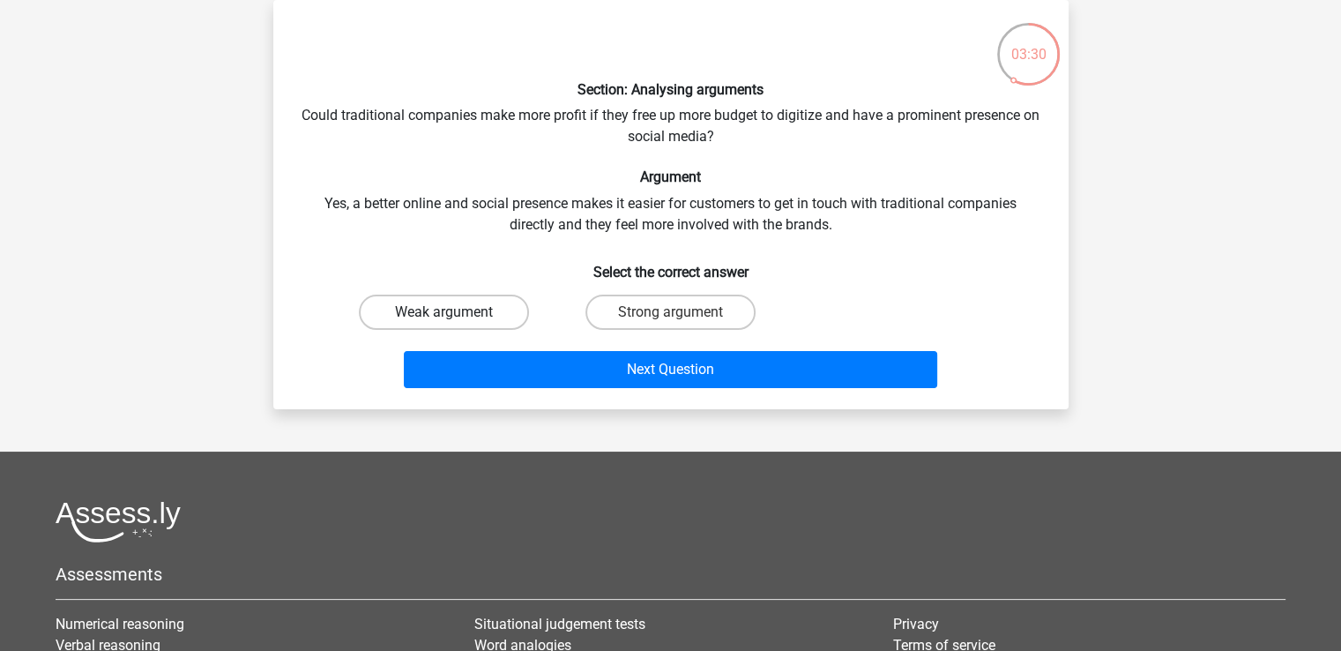
click at [485, 302] on label "Weak argument" at bounding box center [444, 311] width 170 height 35
click at [455, 312] on input "Weak argument" at bounding box center [448, 317] width 11 height 11
radio input "true"
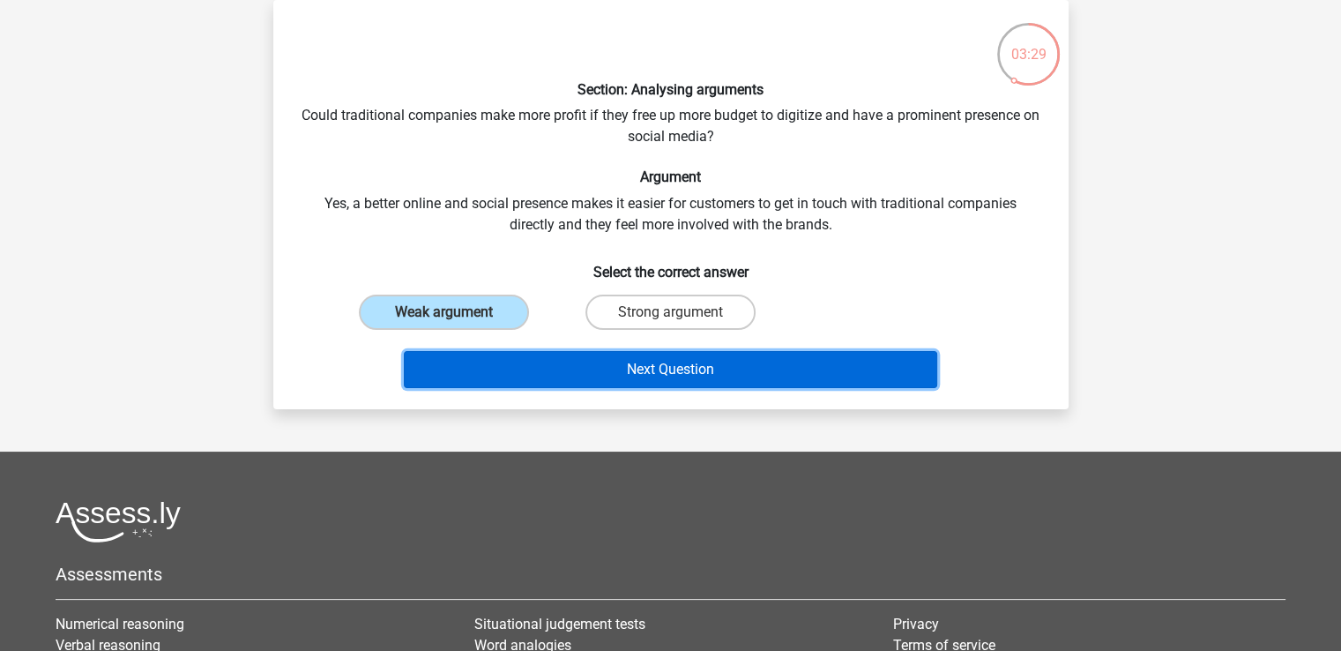
click at [669, 371] on button "Next Question" at bounding box center [670, 369] width 533 height 37
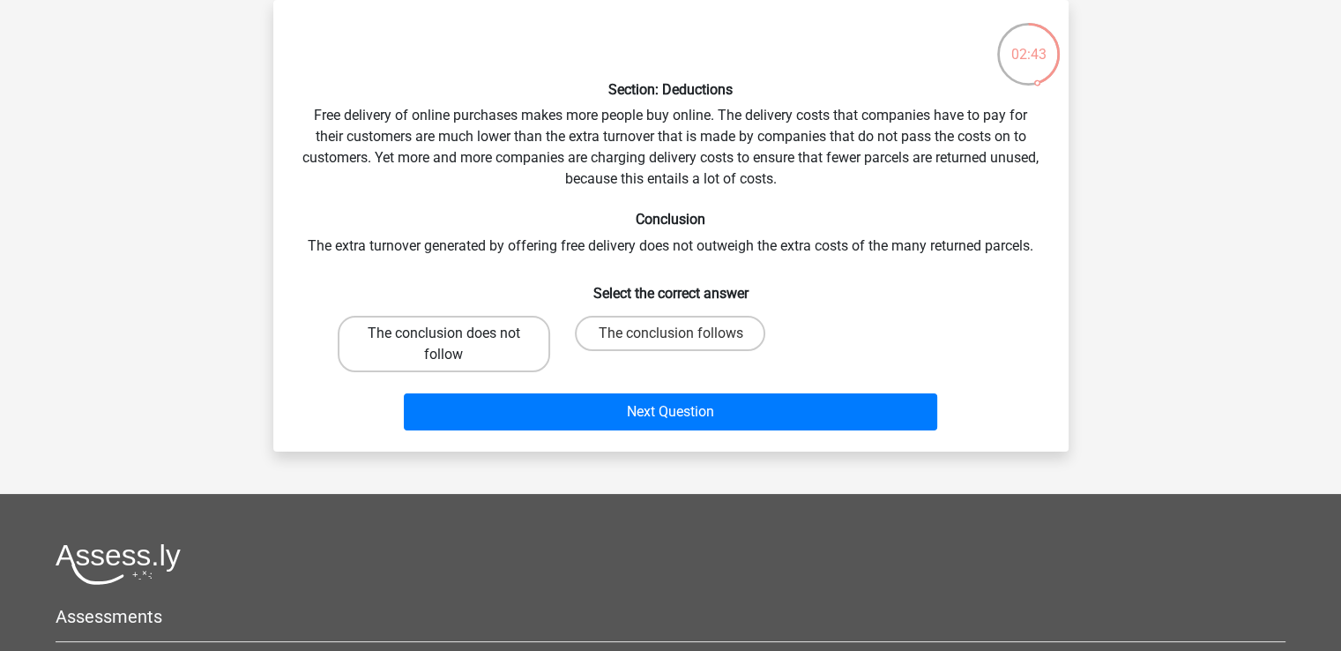
click at [518, 339] on label "The conclusion does not follow" at bounding box center [444, 344] width 212 height 56
click at [455, 339] on input "The conclusion does not follow" at bounding box center [448, 338] width 11 height 11
radio input "true"
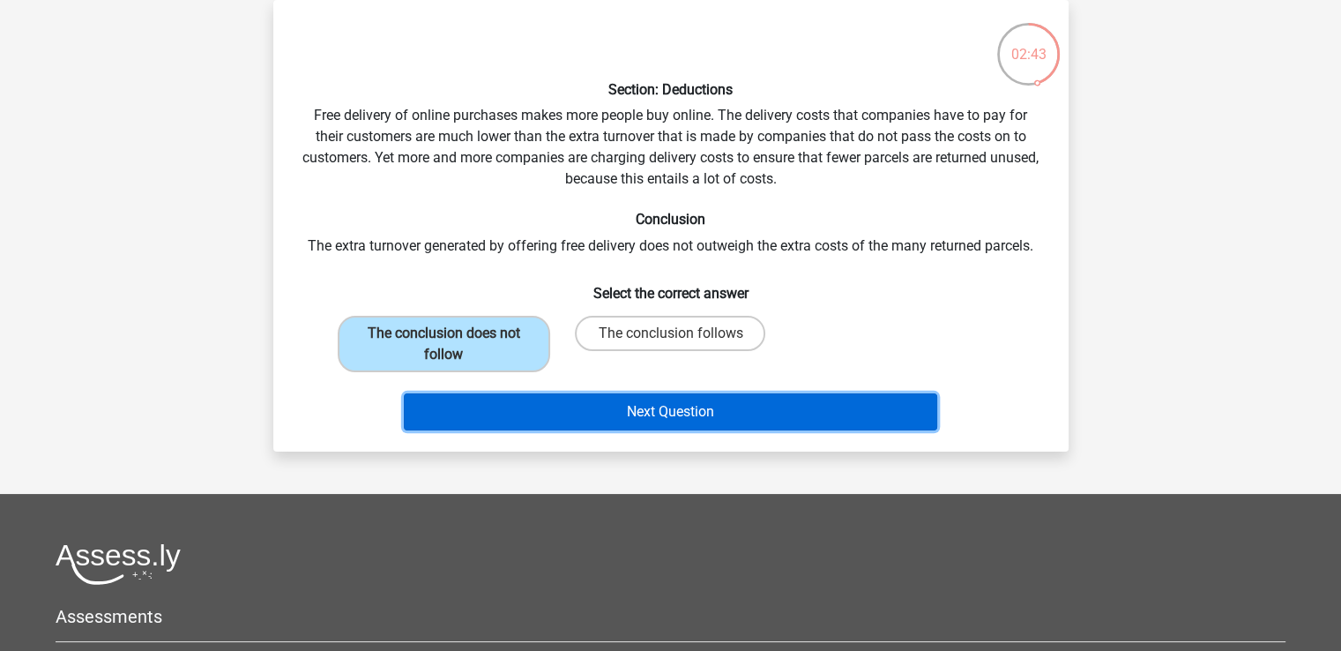
click at [620, 421] on button "Next Question" at bounding box center [670, 411] width 533 height 37
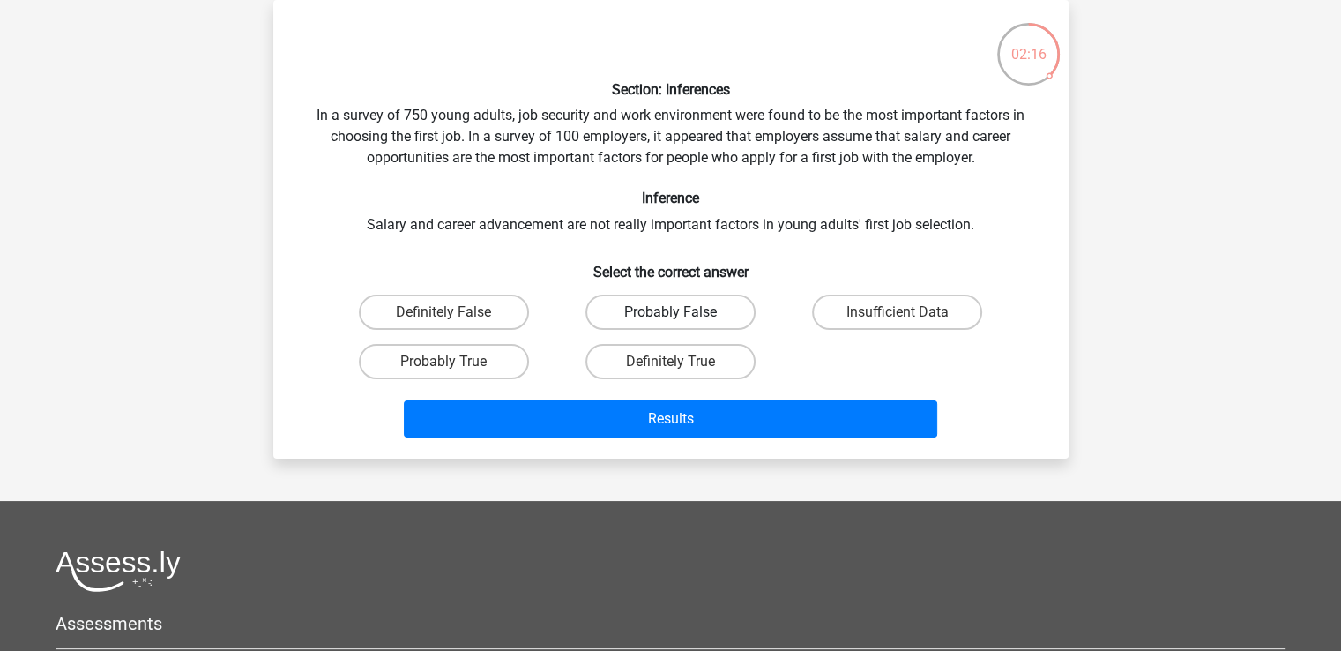
click at [712, 314] on label "Probably False" at bounding box center [670, 311] width 170 height 35
click at [681, 314] on input "Probably False" at bounding box center [675, 317] width 11 height 11
radio input "true"
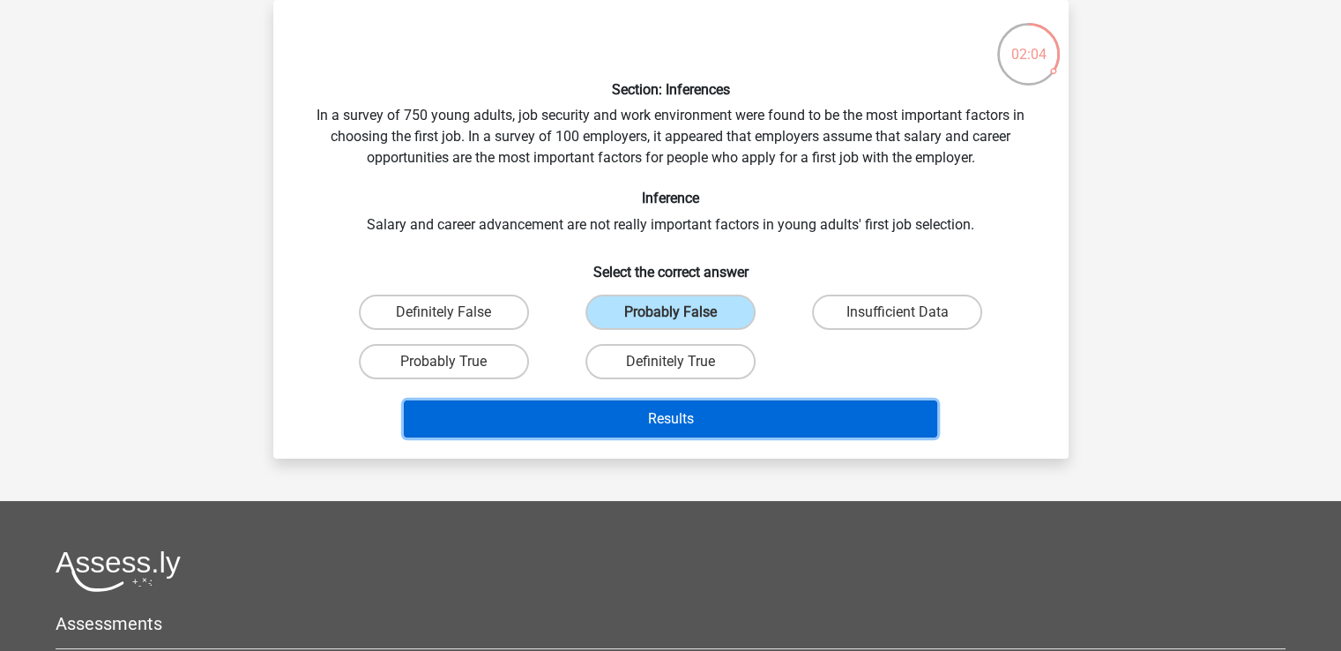
click at [739, 425] on button "Results" at bounding box center [670, 418] width 533 height 37
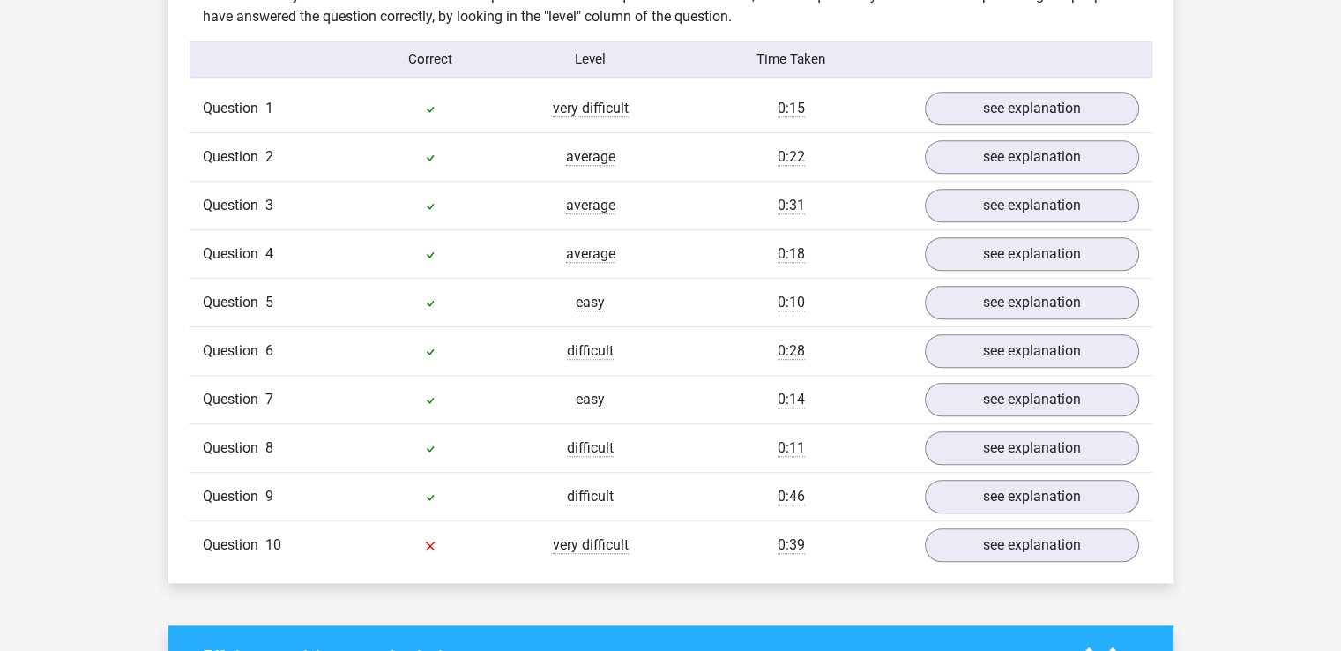
scroll to position [1499, 0]
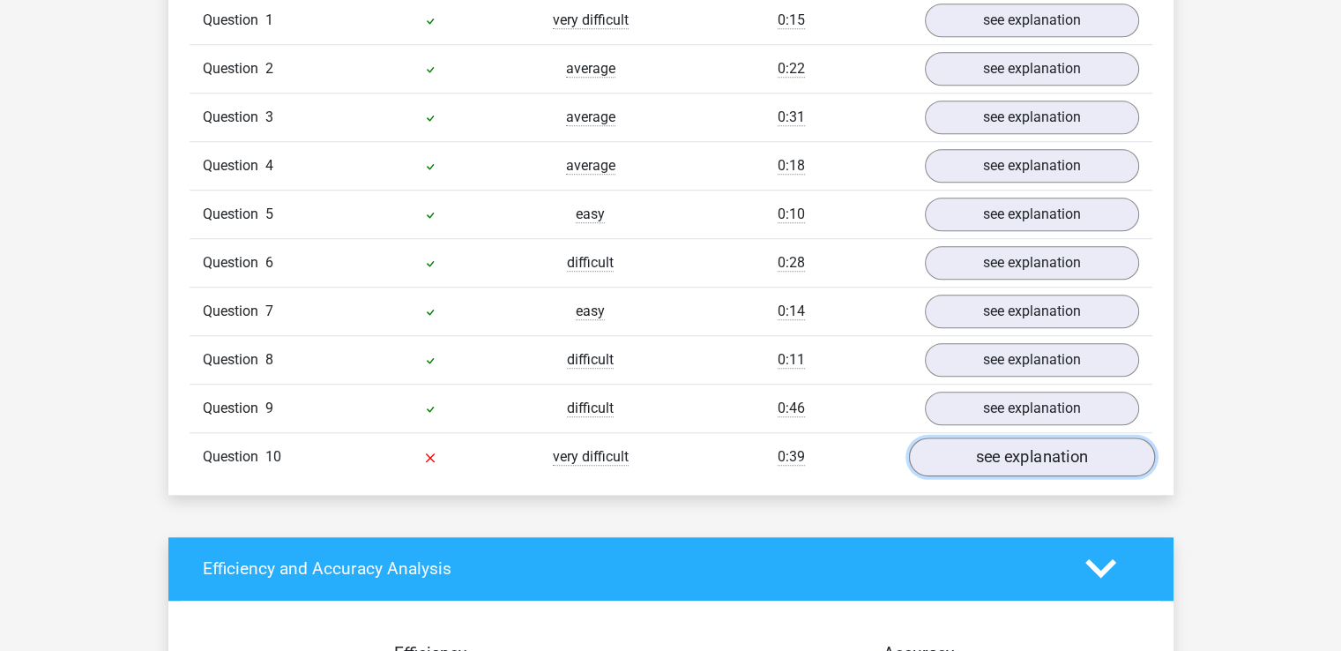
click at [983, 450] on link "see explanation" at bounding box center [1031, 456] width 246 height 39
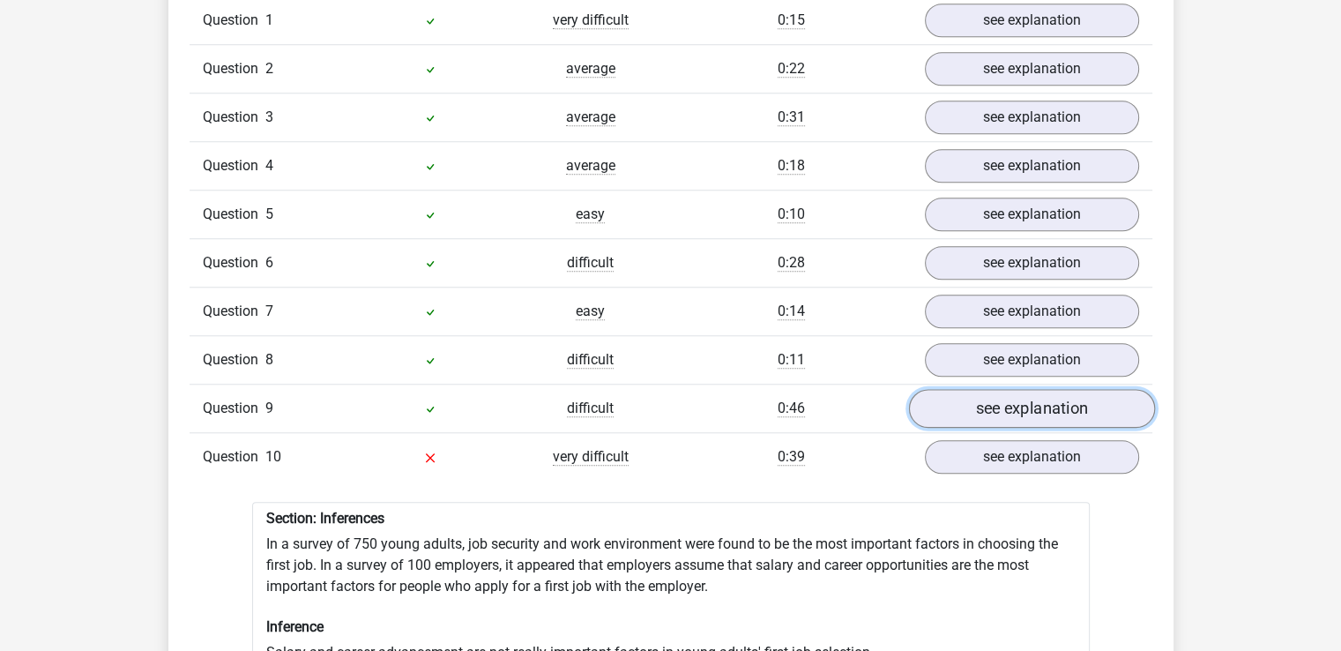
click at [951, 394] on link "see explanation" at bounding box center [1031, 408] width 246 height 39
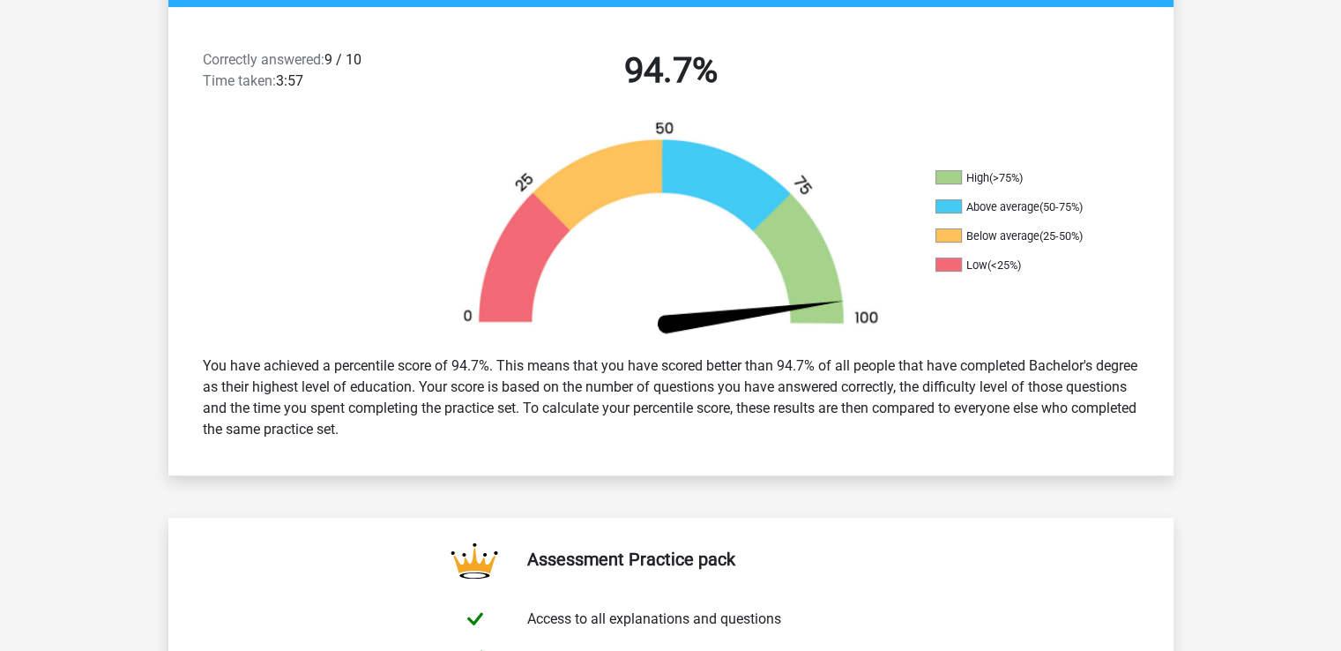
scroll to position [0, 0]
